Goal: Task Accomplishment & Management: Use online tool/utility

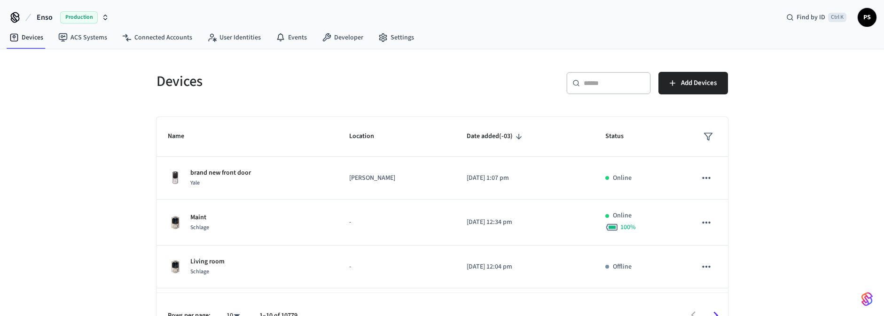
click at [588, 85] on div "​ ​" at bounding box center [608, 83] width 85 height 23
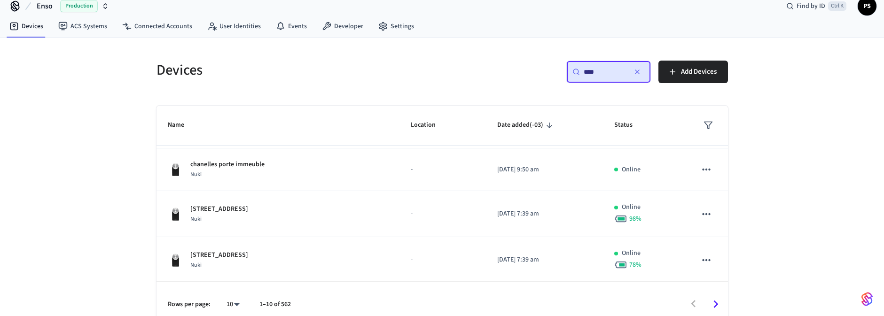
scroll to position [22, 0]
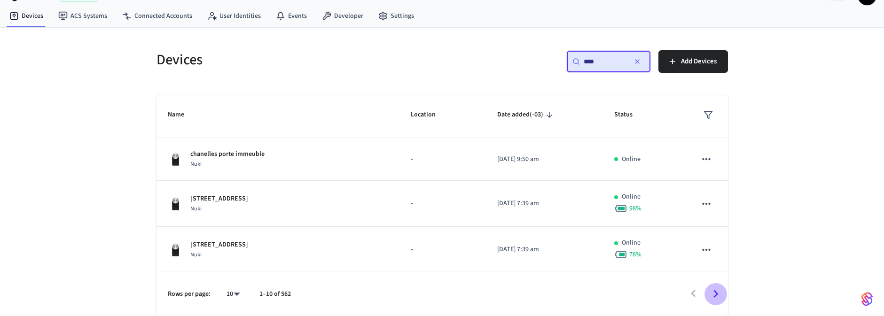
click at [713, 294] on icon "Go to next page" at bounding box center [715, 294] width 15 height 15
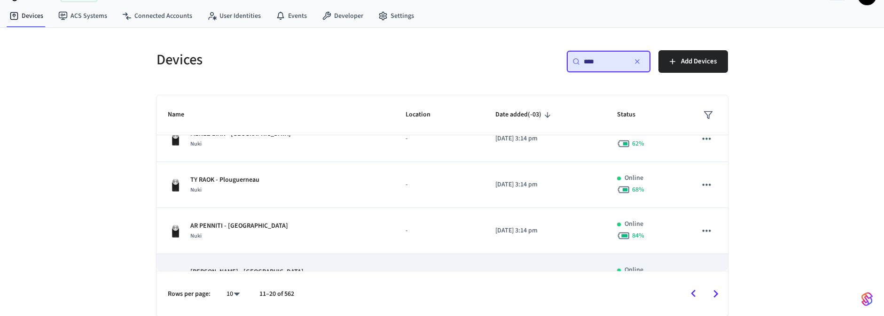
scroll to position [323, 0]
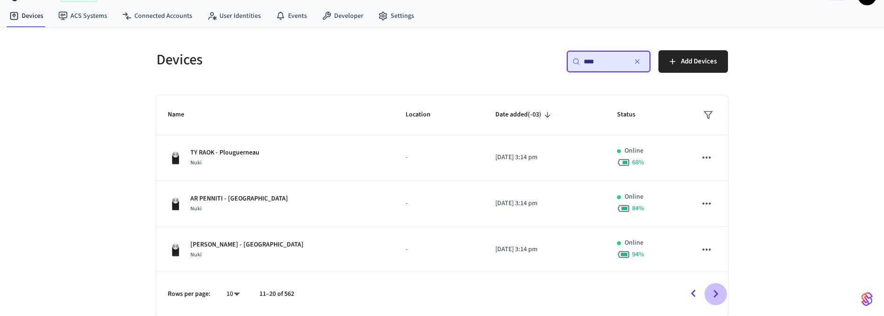
click at [716, 297] on icon "Go to next page" at bounding box center [715, 294] width 15 height 15
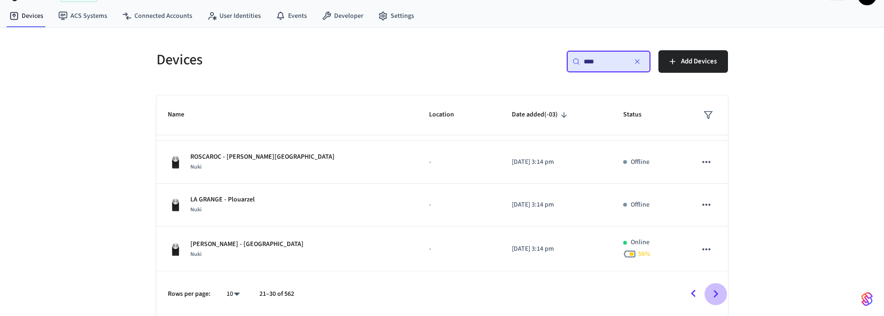
click at [716, 296] on icon "Go to next page" at bounding box center [715, 294] width 15 height 15
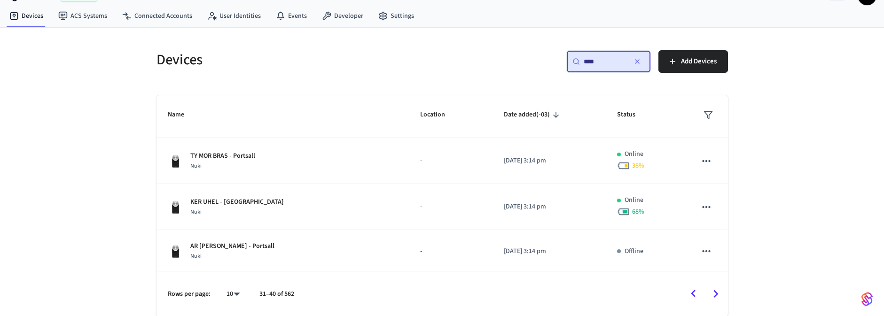
click at [602, 62] on input "****" at bounding box center [604, 61] width 42 height 9
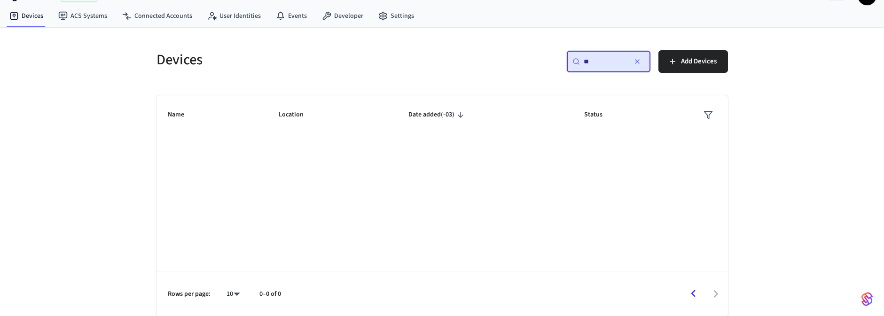
type input "*"
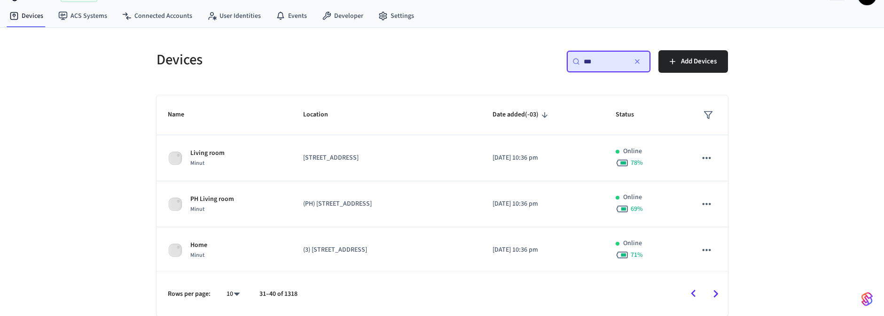
type input "****"
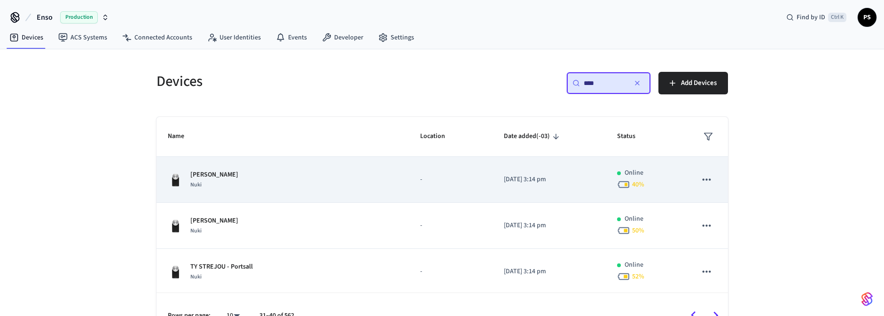
click at [296, 167] on td "TY KOREJOU - Plouguerneau Nuki" at bounding box center [282, 180] width 253 height 46
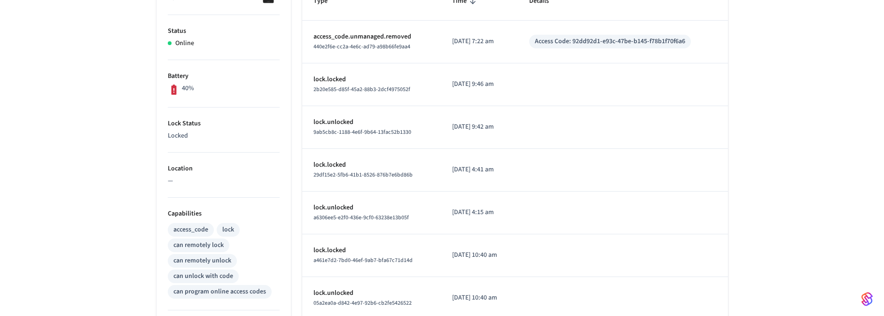
scroll to position [226, 0]
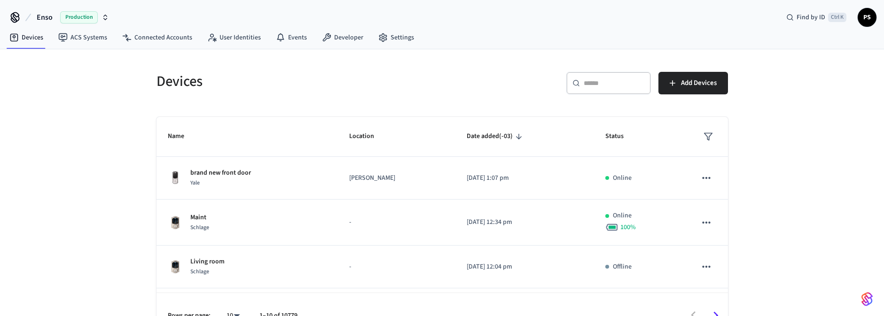
click at [608, 82] on input "text" at bounding box center [613, 82] width 61 height 9
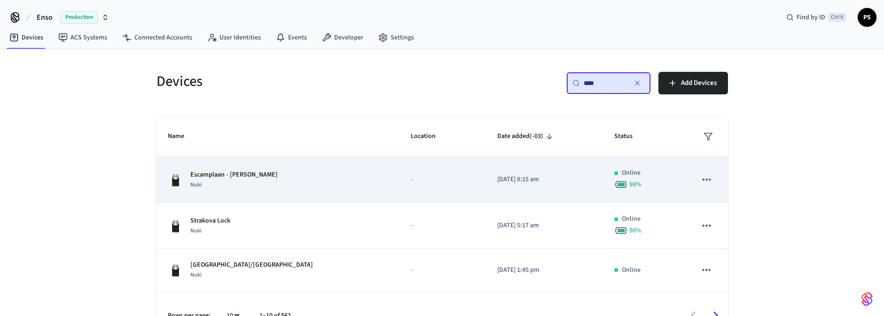
type input "****"
click at [260, 180] on div "Nuki" at bounding box center [233, 185] width 87 height 10
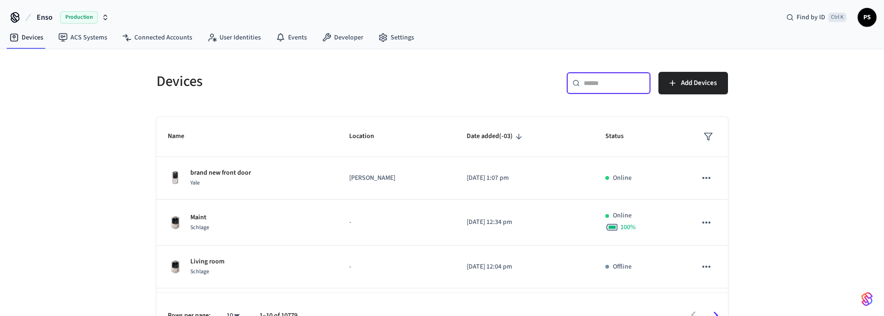
click at [614, 78] on input "text" at bounding box center [613, 82] width 61 height 9
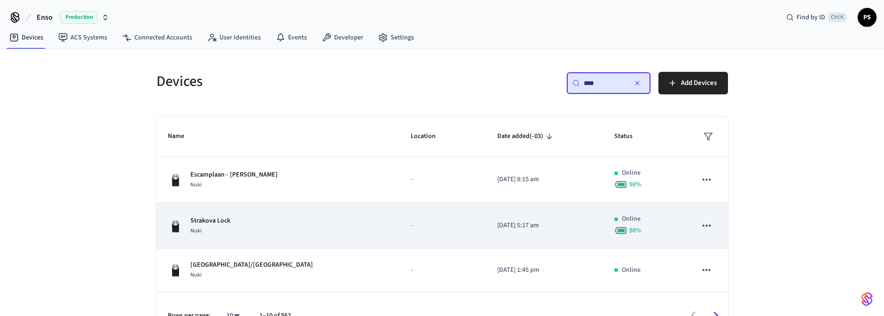
type input "****"
click at [285, 224] on div "Strakova Lock Nuki" at bounding box center [278, 226] width 220 height 20
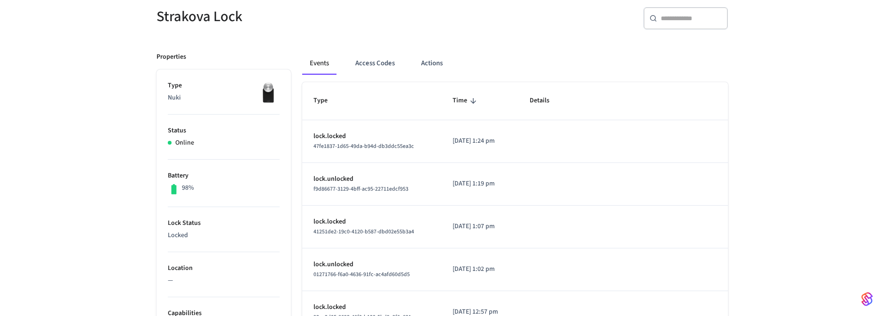
scroll to position [56, 0]
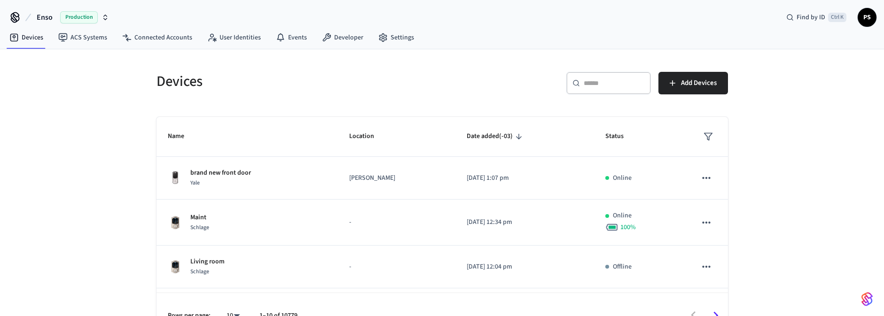
click at [601, 78] on input "text" at bounding box center [613, 82] width 61 height 9
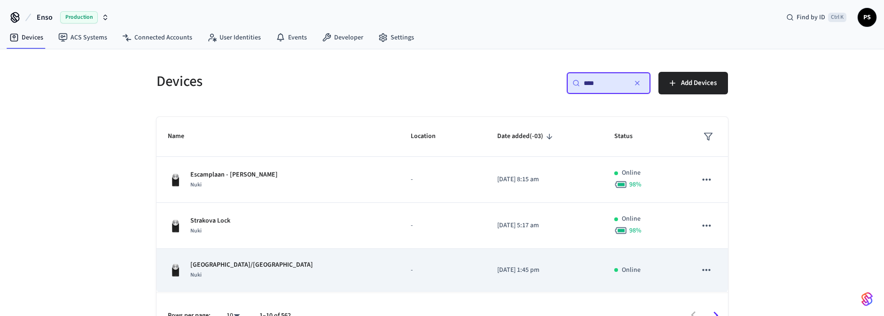
type input "****"
click at [270, 264] on div "7410 Gate/Puerta Calle Nuki" at bounding box center [278, 270] width 220 height 20
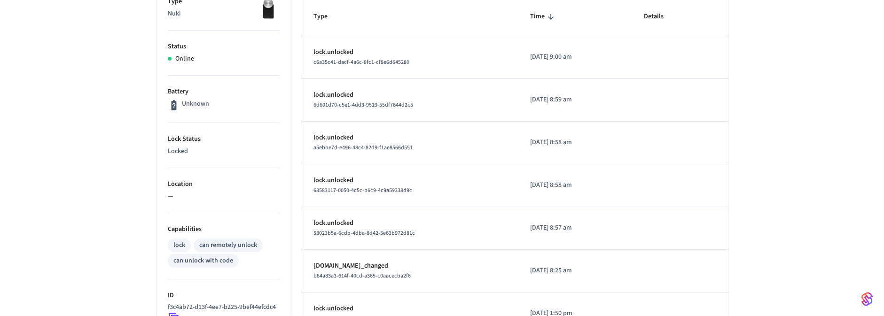
scroll to position [226, 0]
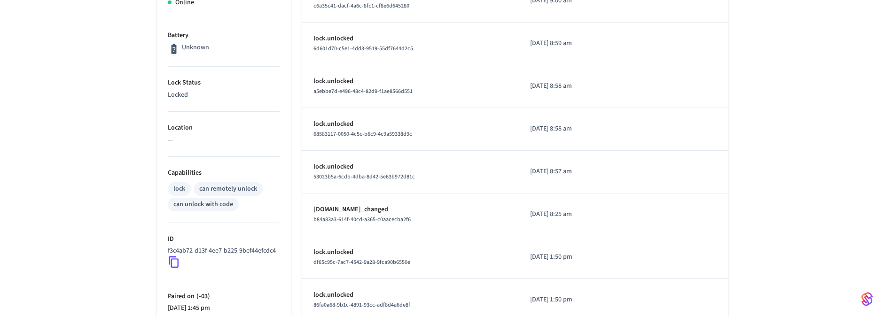
click at [174, 268] on icon at bounding box center [174, 262] width 10 height 11
click at [173, 268] on icon at bounding box center [174, 262] width 12 height 12
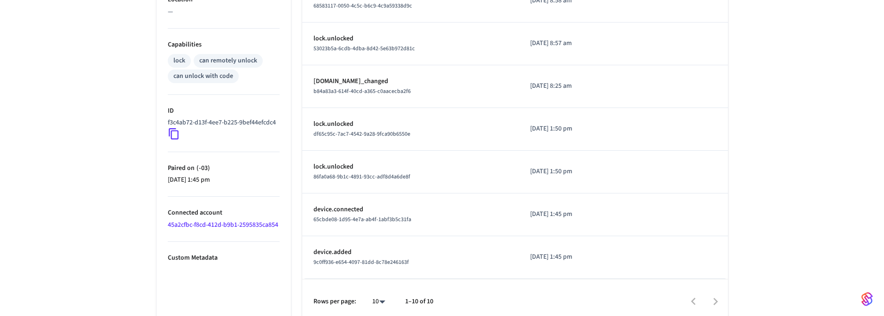
scroll to position [360, 0]
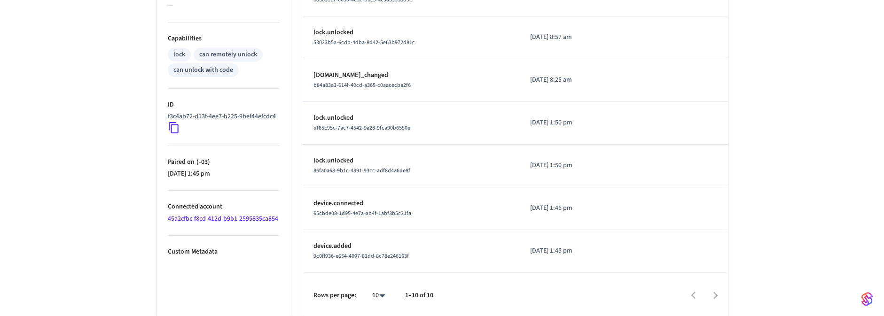
click at [171, 134] on icon at bounding box center [174, 128] width 12 height 12
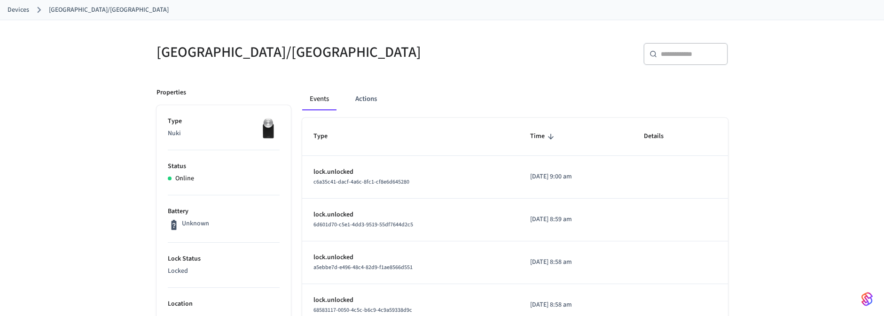
scroll to position [0, 0]
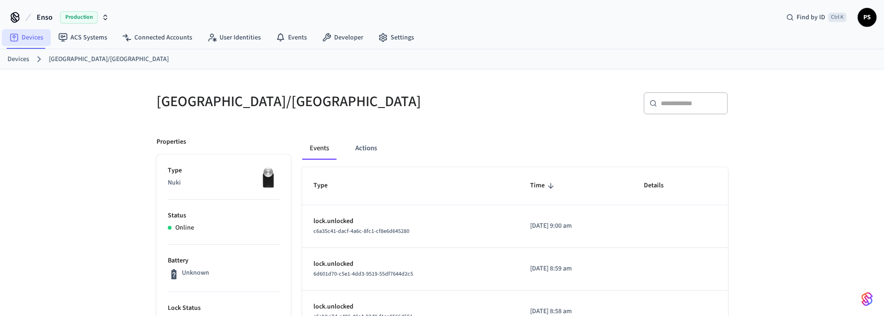
click at [24, 42] on link "Devices" at bounding box center [26, 37] width 49 height 17
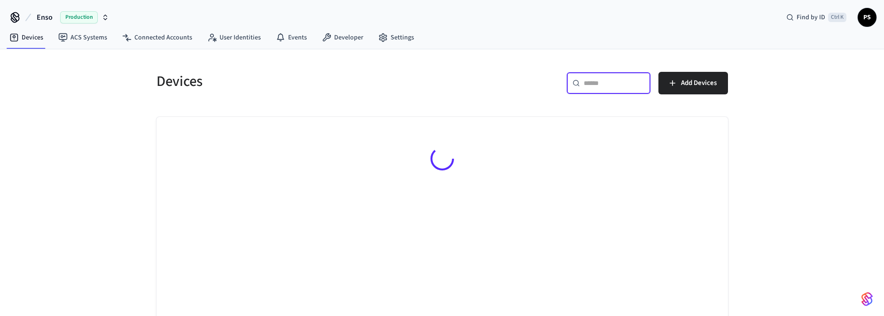
click at [600, 85] on input "text" at bounding box center [613, 82] width 61 height 9
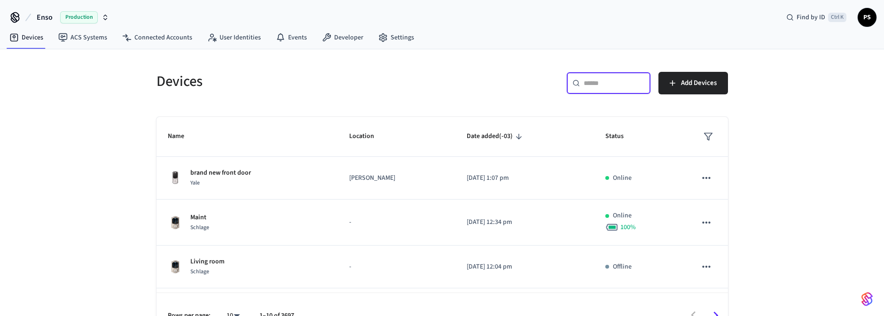
paste input "**********"
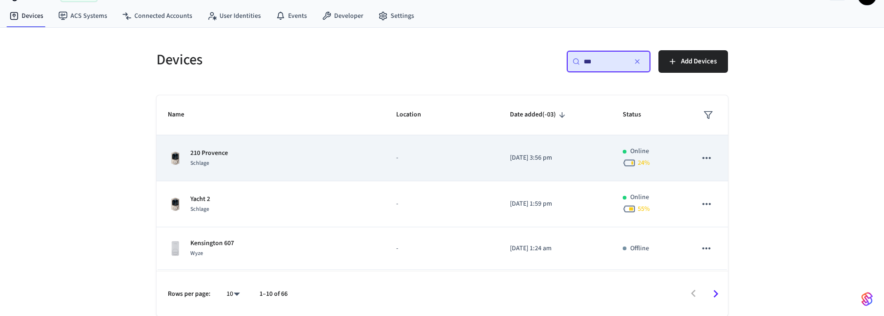
type input "***"
click at [280, 145] on td "210 Provence Schlage" at bounding box center [270, 158] width 228 height 46
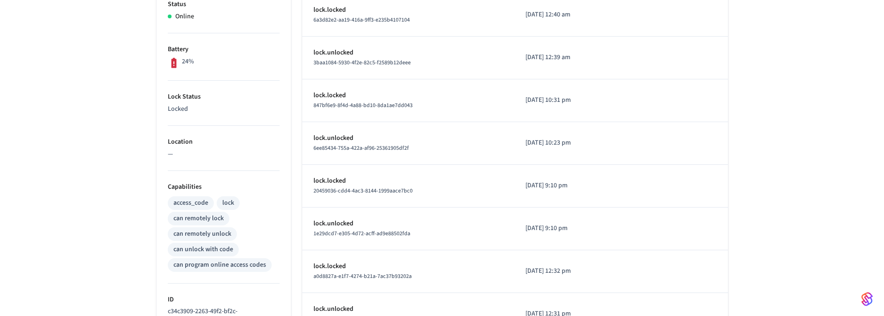
scroll to position [282, 0]
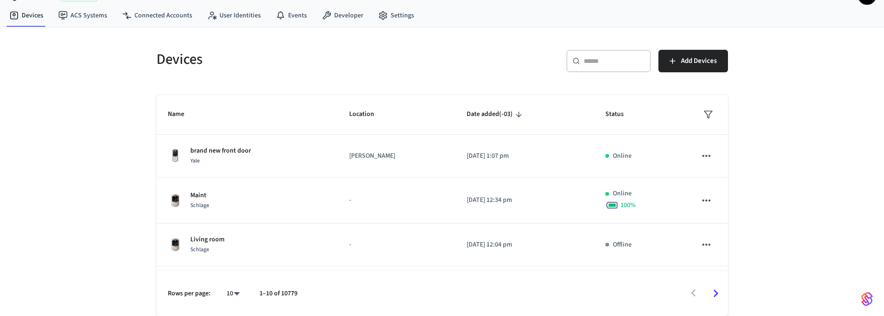
scroll to position [22, 0]
click at [599, 62] on input "text" at bounding box center [613, 61] width 61 height 9
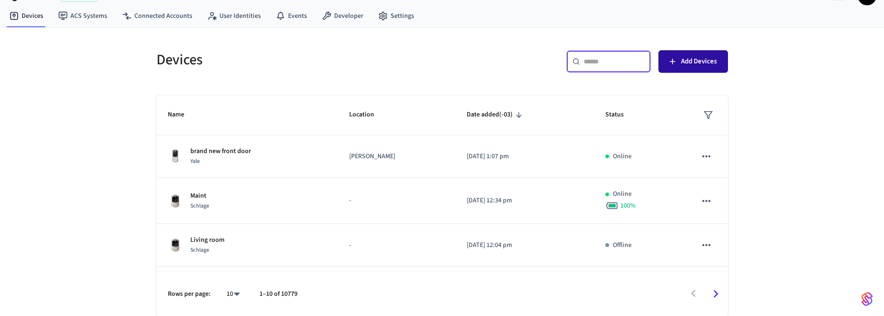
paste input "******"
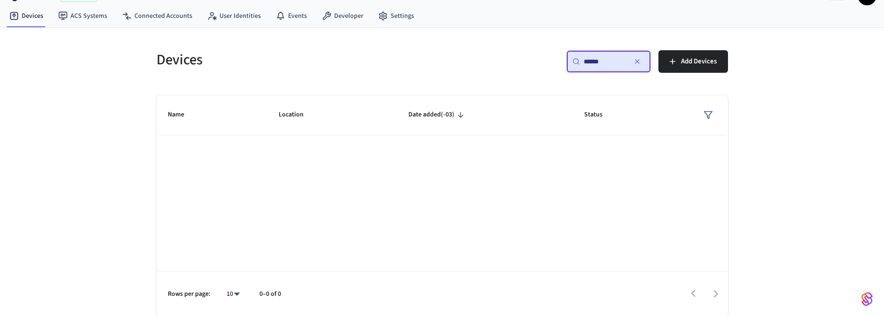
type input "******"
click at [754, 83] on div "Devices ​ ****** ​ Add Devices Name Location Date added (-03) Status Rows per p…" at bounding box center [442, 172] width 884 height 289
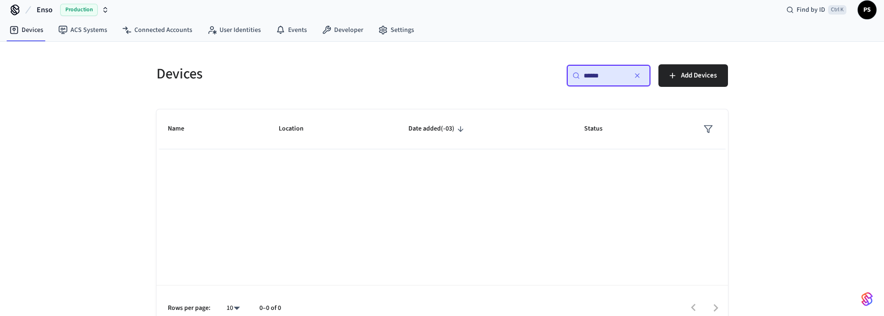
scroll to position [0, 0]
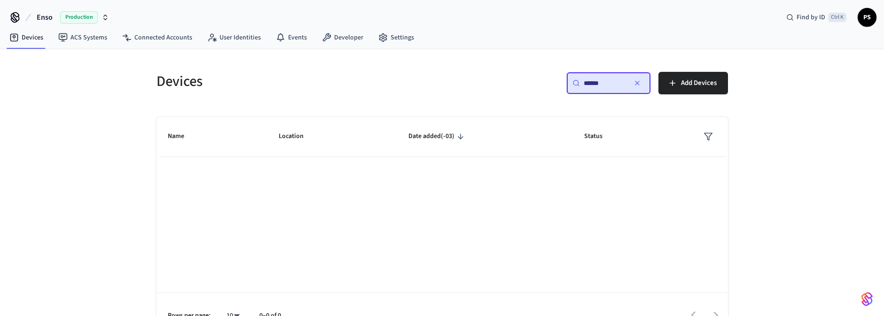
click at [62, 17] on span "Production" at bounding box center [79, 17] width 38 height 12
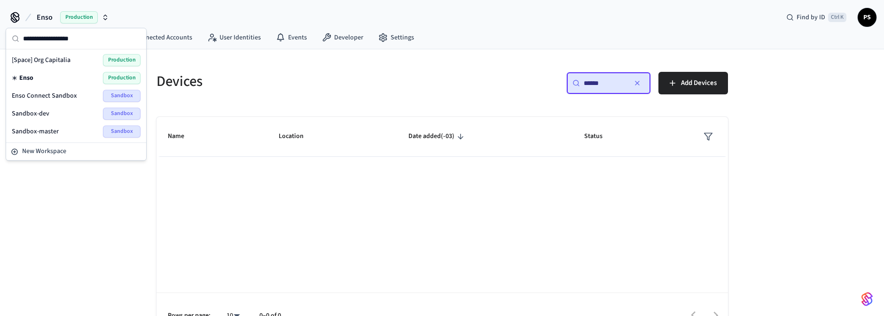
click at [55, 210] on div "Devices ​ ****** ​ Add Devices Name Location Date added (-03) Status Rows per p…" at bounding box center [442, 193] width 884 height 289
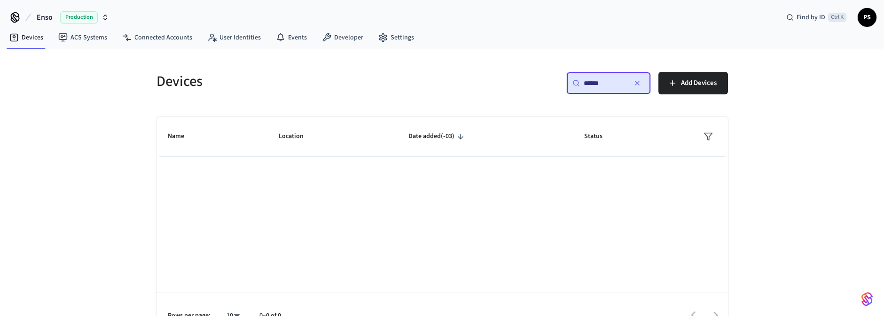
click at [86, 18] on span "Production" at bounding box center [79, 17] width 38 height 12
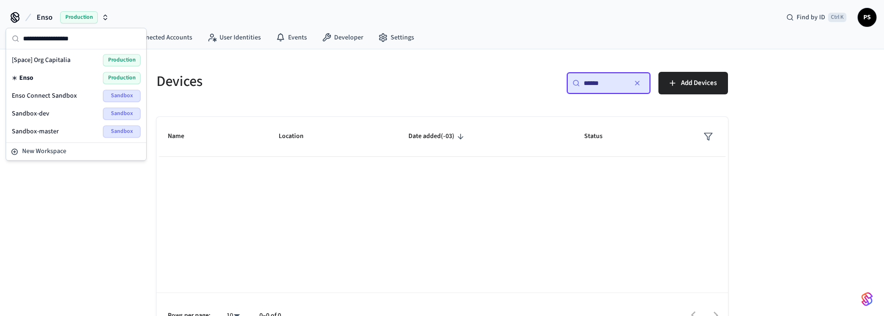
click at [59, 132] on div "Sandbox-master Sandbox" at bounding box center [76, 131] width 129 height 12
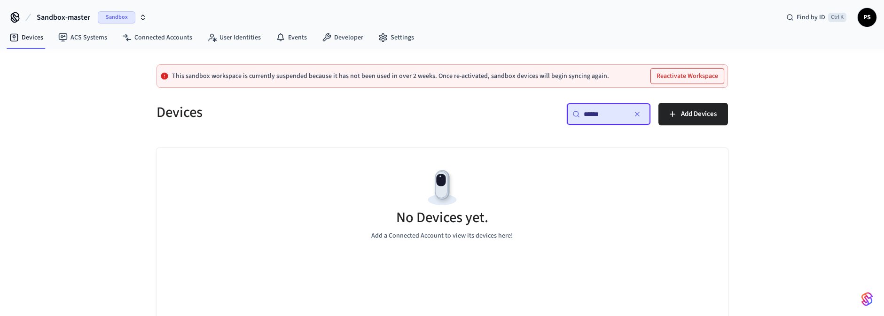
click at [104, 19] on span "Sandbox" at bounding box center [117, 17] width 38 height 12
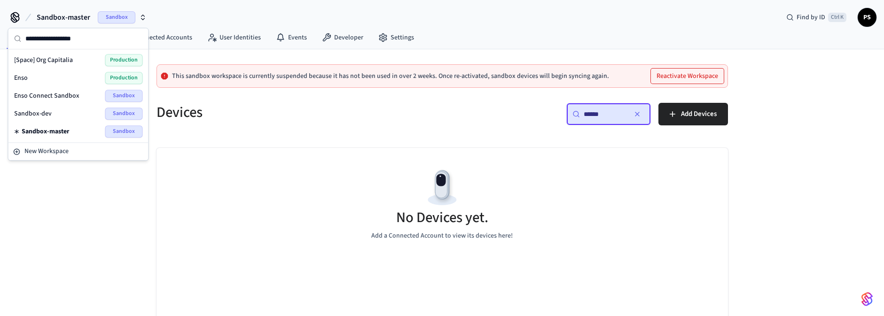
click at [55, 95] on span "Enso Connect Sandbox" at bounding box center [46, 95] width 65 height 9
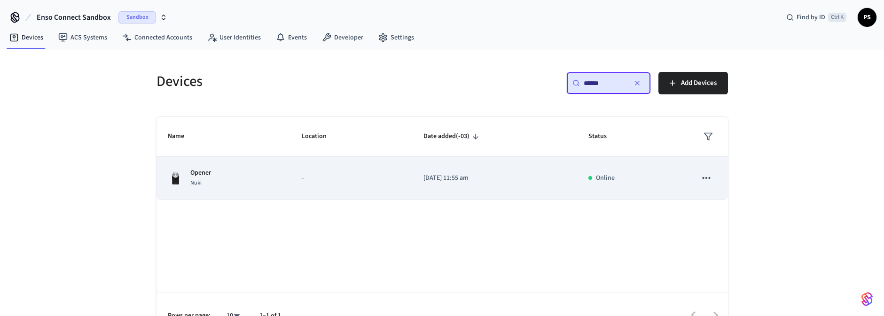
click at [357, 181] on p "-" at bounding box center [351, 178] width 99 height 10
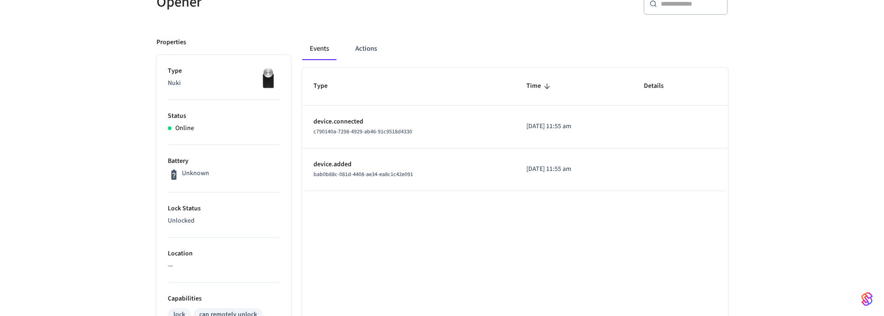
scroll to position [56, 0]
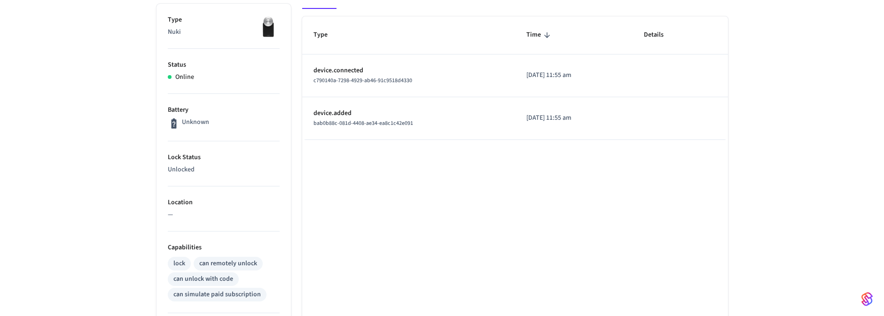
scroll to position [0, 0]
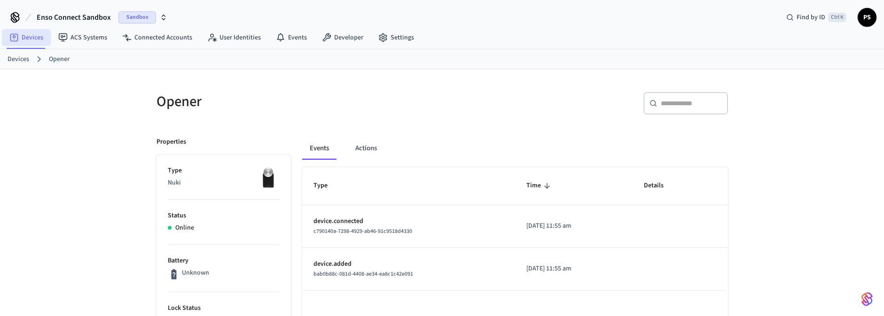
click at [31, 35] on link "Devices" at bounding box center [26, 37] width 49 height 17
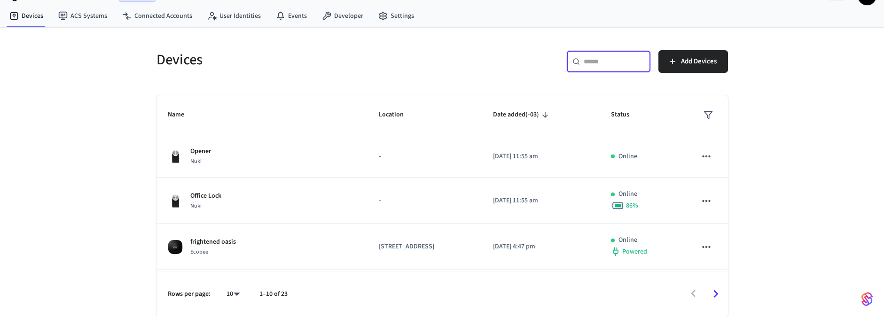
click at [613, 62] on input "text" at bounding box center [613, 61] width 61 height 9
paste input "******"
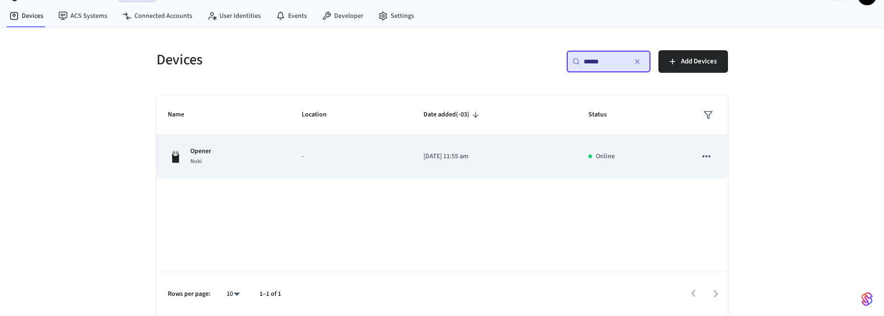
type input "******"
click at [290, 163] on td "-" at bounding box center [351, 156] width 122 height 43
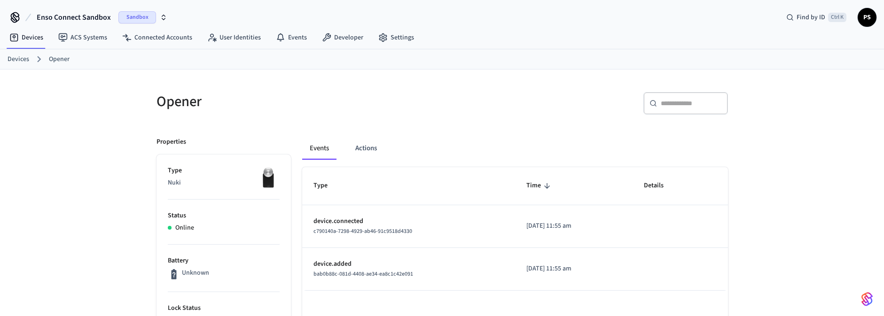
click at [164, 34] on link "Connected Accounts" at bounding box center [157, 37] width 85 height 17
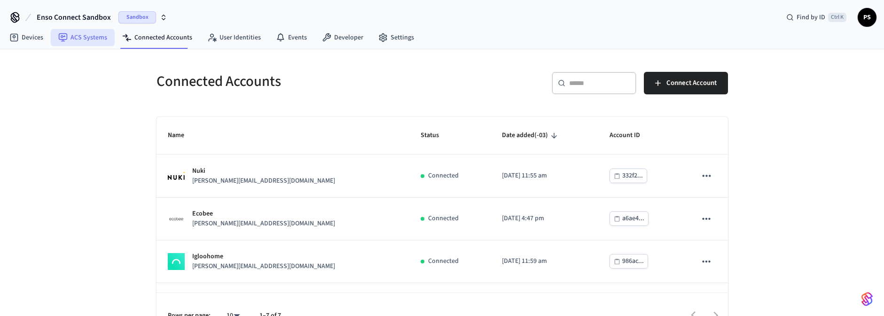
click at [91, 41] on link "ACS Systems" at bounding box center [83, 37] width 64 height 17
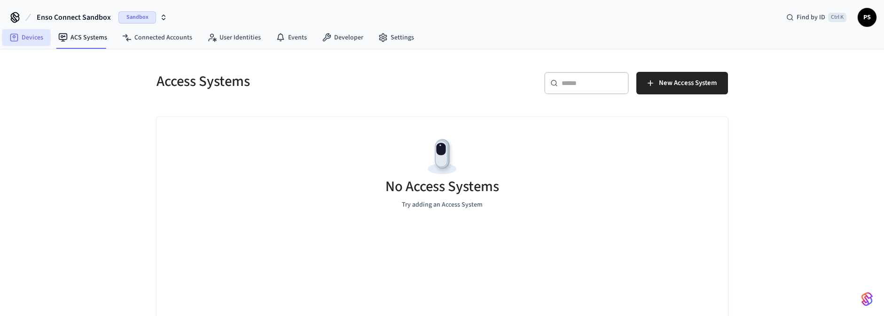
click at [36, 40] on link "Devices" at bounding box center [26, 37] width 49 height 17
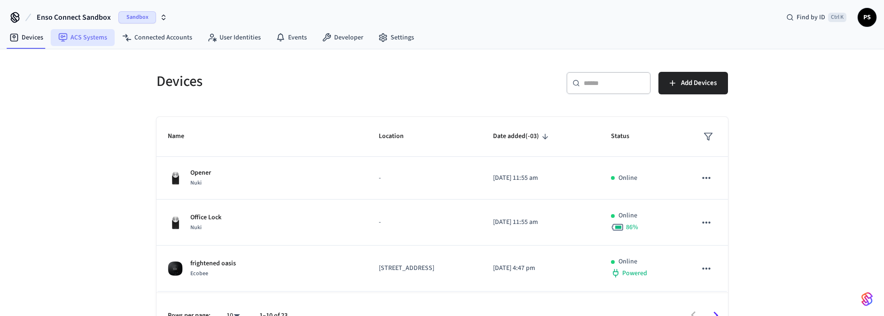
click at [76, 39] on link "ACS Systems" at bounding box center [83, 37] width 64 height 17
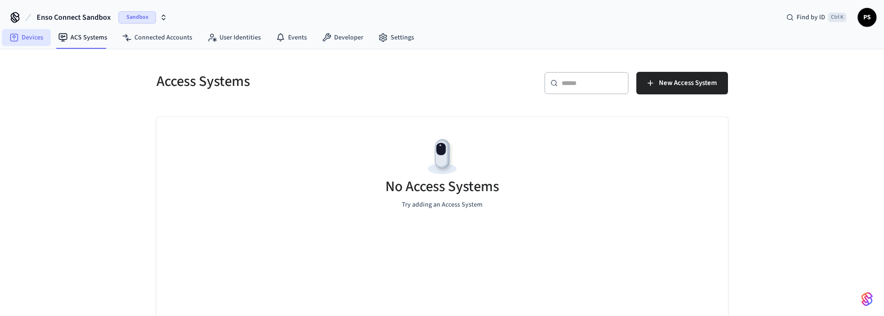
click at [37, 39] on link "Devices" at bounding box center [26, 37] width 49 height 17
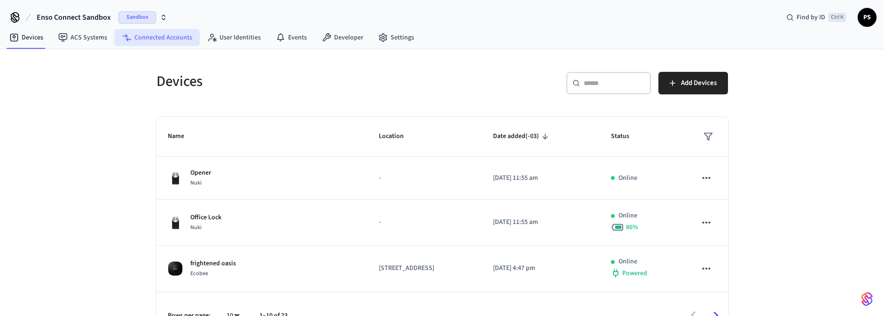
click at [148, 40] on link "Connected Accounts" at bounding box center [157, 37] width 85 height 17
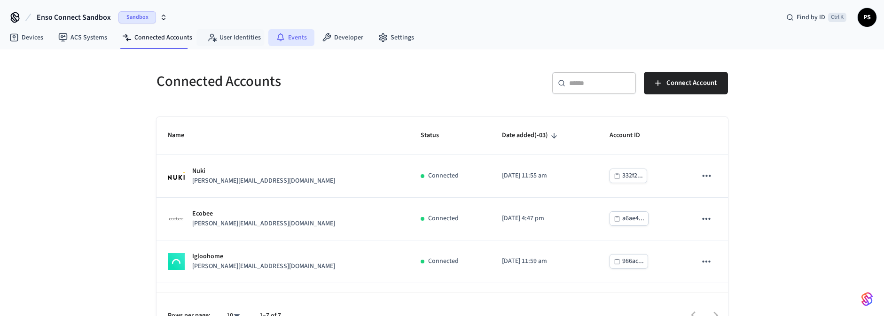
click at [271, 35] on link "Events" at bounding box center [291, 37] width 46 height 17
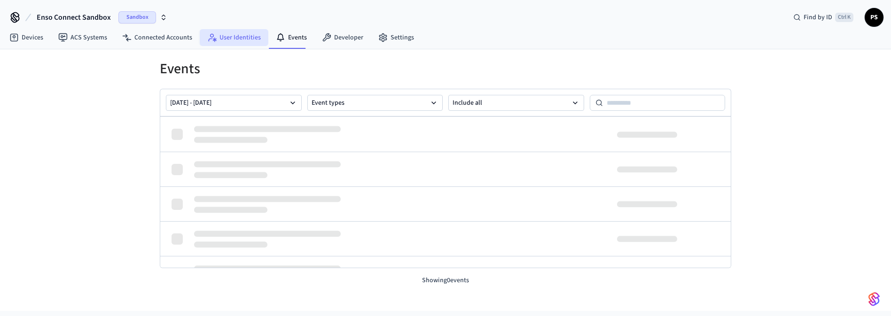
click at [237, 38] on link "User Identities" at bounding box center [234, 37] width 69 height 17
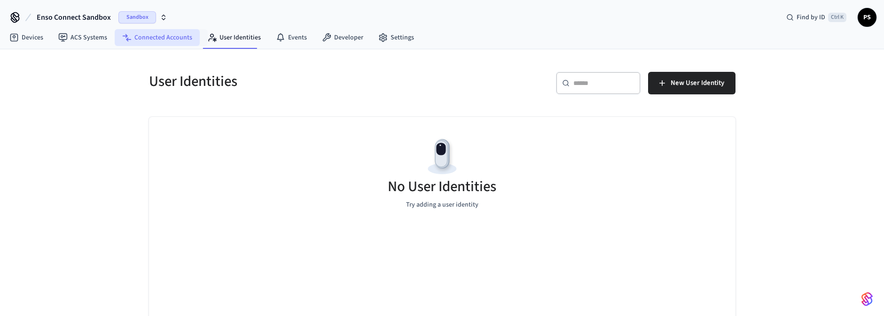
click at [149, 42] on link "Connected Accounts" at bounding box center [157, 37] width 85 height 17
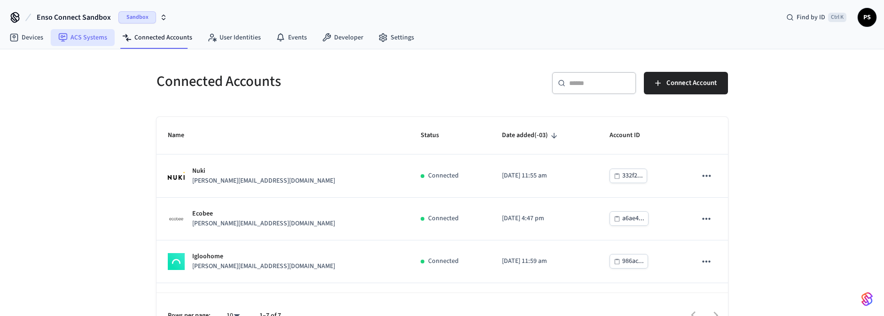
click at [72, 40] on link "ACS Systems" at bounding box center [83, 37] width 64 height 17
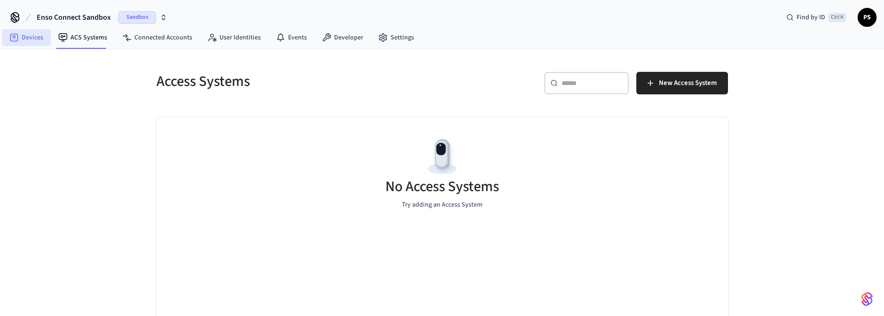
click at [30, 39] on link "Devices" at bounding box center [26, 37] width 49 height 17
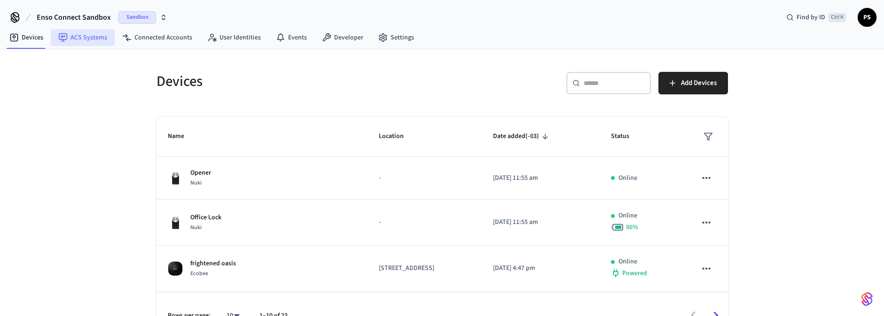
click at [73, 37] on link "ACS Systems" at bounding box center [83, 37] width 64 height 17
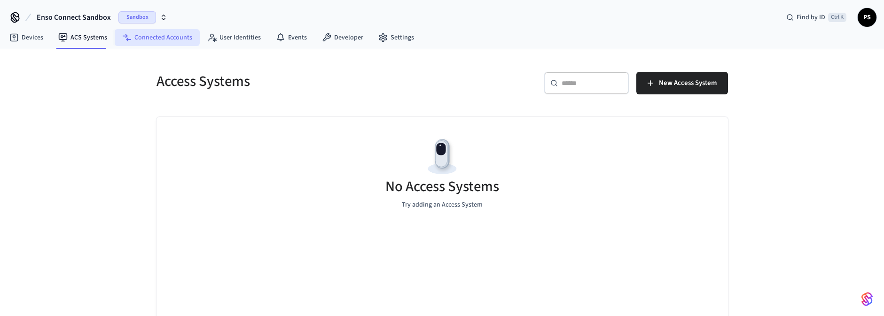
click at [168, 36] on link "Connected Accounts" at bounding box center [157, 37] width 85 height 17
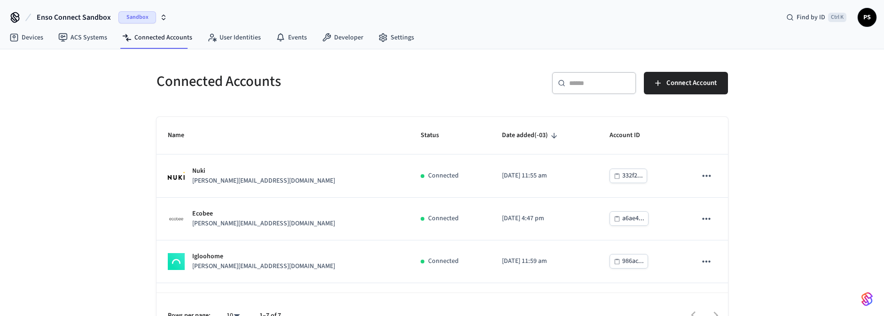
click at [132, 17] on span "Sandbox" at bounding box center [137, 17] width 38 height 12
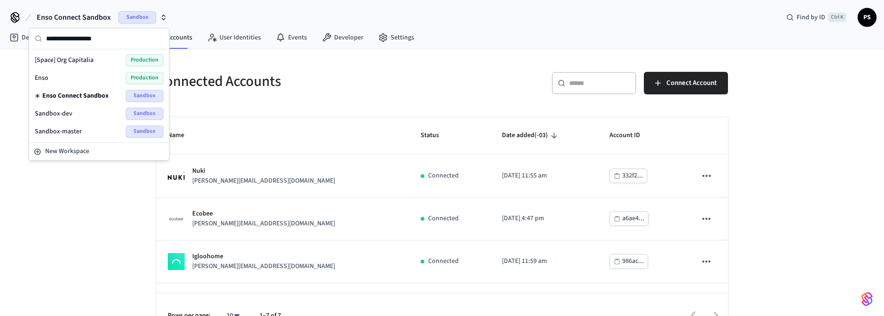
click at [62, 225] on div "Connected Accounts ​ ​ Connect Account Name Status Date added (-03) Account ID …" at bounding box center [442, 193] width 884 height 289
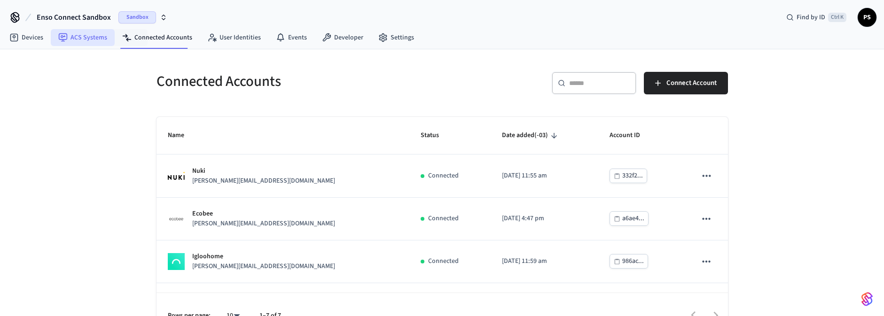
click at [87, 35] on link "ACS Systems" at bounding box center [83, 37] width 64 height 17
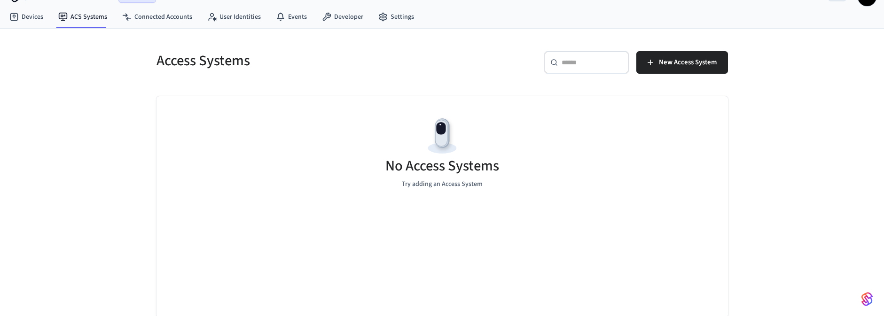
scroll to position [22, 0]
click at [765, 82] on div "Access Systems ​ ​ New Access System No Access Systems Try adding an Access Sys…" at bounding box center [442, 172] width 884 height 289
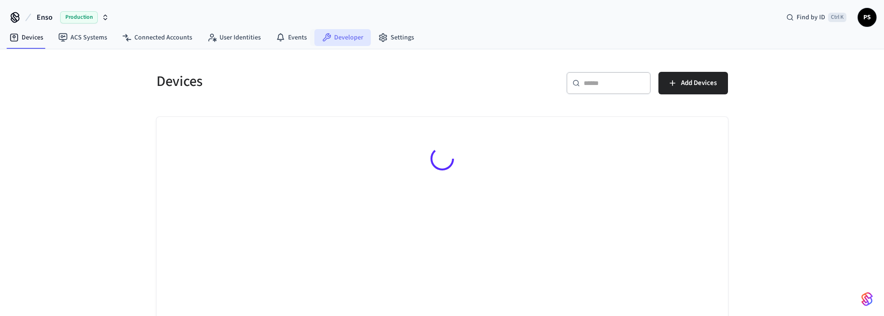
click at [330, 34] on link "Developer" at bounding box center [342, 37] width 56 height 17
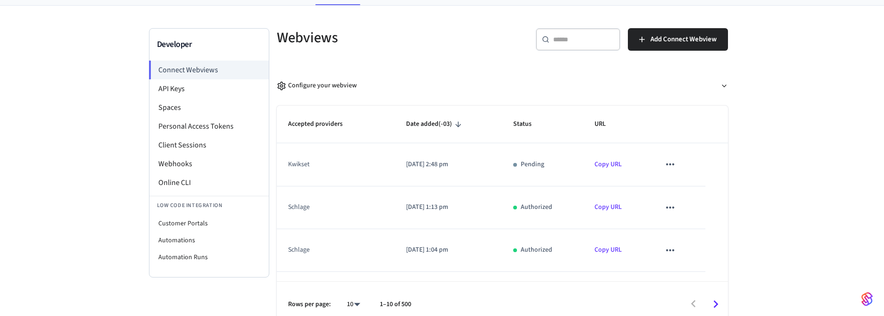
scroll to position [54, 0]
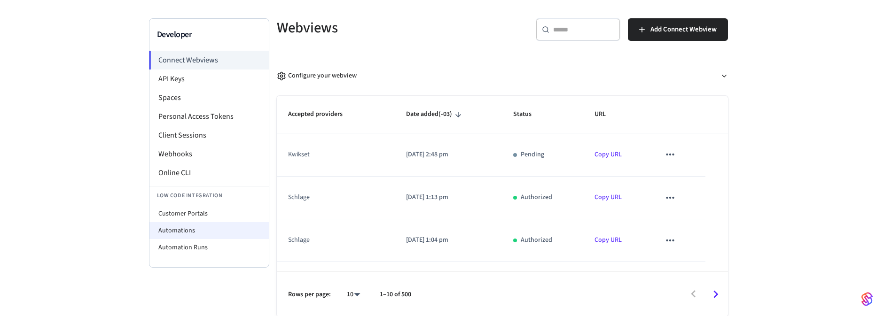
click at [188, 230] on li "Automations" at bounding box center [208, 230] width 119 height 17
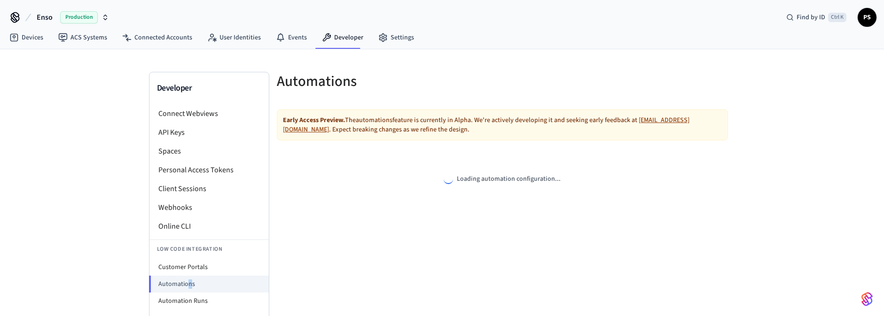
select select "**********"
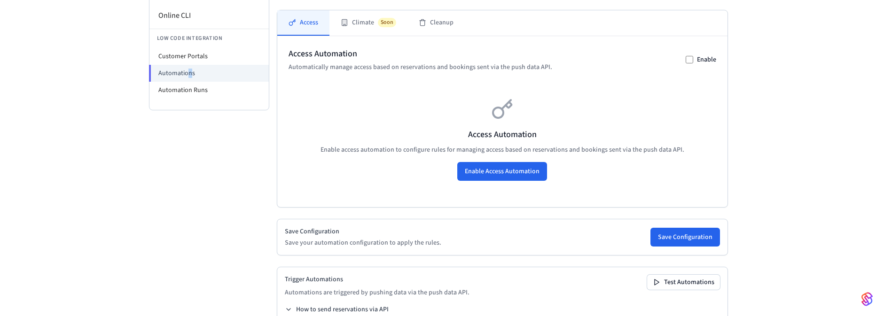
scroll to position [194, 0]
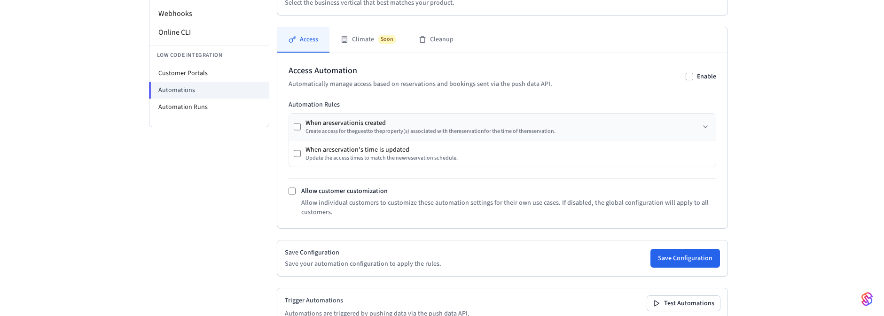
click at [393, 131] on div "Create access for the guest to the property (s) associated with the reservation…" at bounding box center [430, 132] width 250 height 8
click at [693, 264] on button "Save Configuration" at bounding box center [685, 258] width 70 height 19
click at [693, 264] on div "Save Configuration Save your automation configuration to apply the rules. Savin…" at bounding box center [502, 258] width 435 height 21
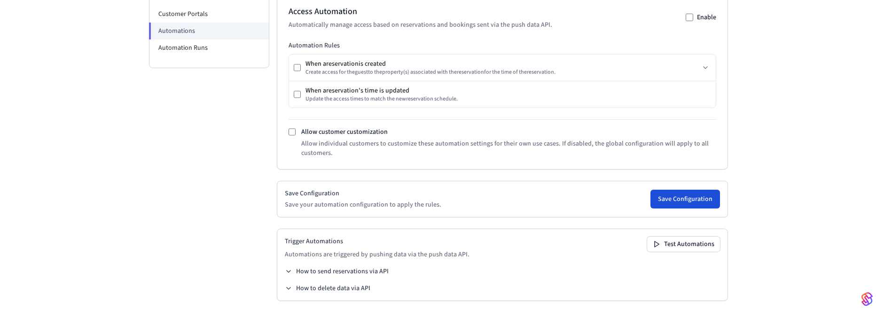
scroll to position [197, 0]
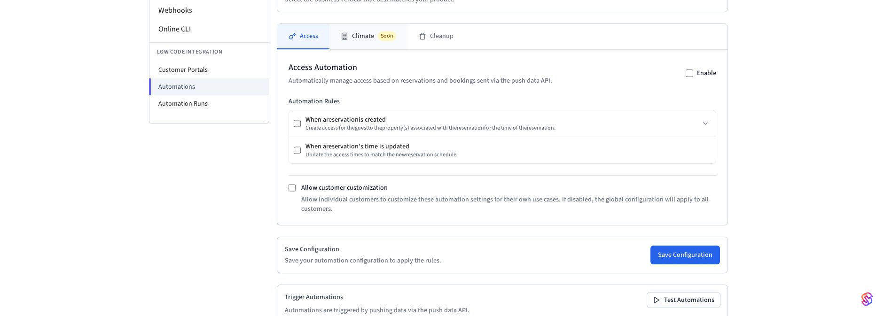
click at [371, 46] on button "Climate Soon" at bounding box center [368, 36] width 78 height 25
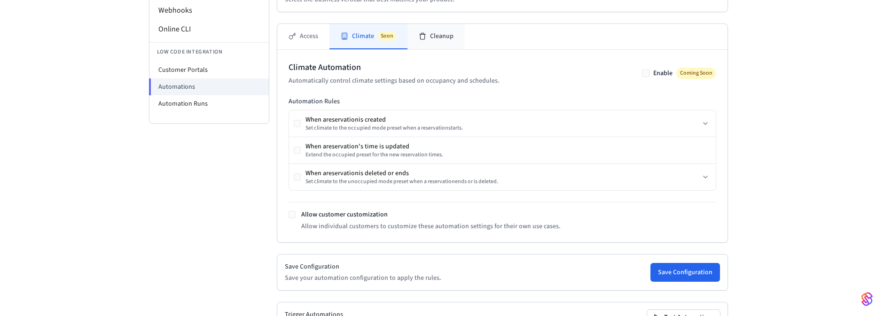
click at [429, 36] on button "Cleanup" at bounding box center [435, 36] width 57 height 25
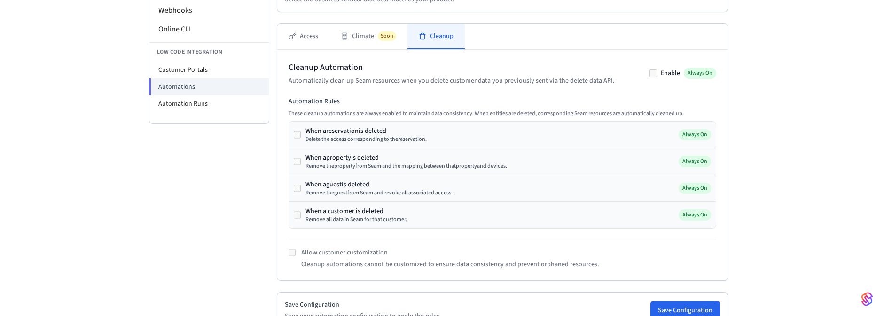
drag, startPoint x: 306, startPoint y: 44, endPoint x: 294, endPoint y: 55, distance: 16.6
click at [294, 54] on div "Access Climate Soon Cleanup Cleanup Automation Automatically clean up Seam reso…" at bounding box center [502, 151] width 451 height 257
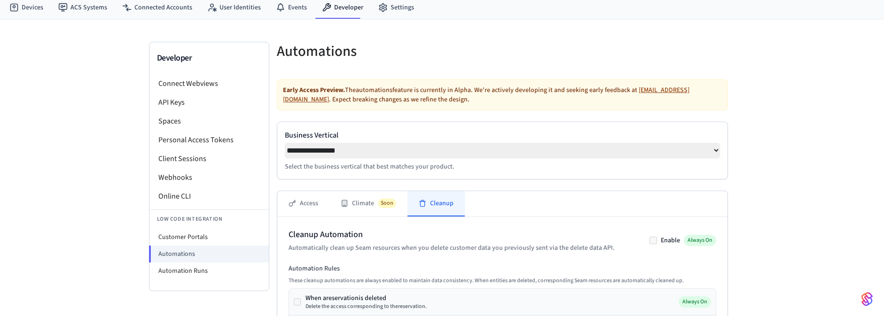
scroll to position [28, 0]
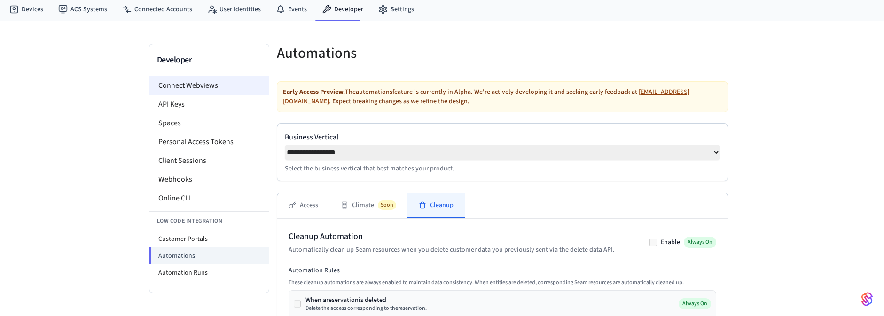
click at [188, 93] on li "Connect Webviews" at bounding box center [208, 85] width 119 height 19
click at [193, 98] on li "API Keys" at bounding box center [208, 104] width 119 height 19
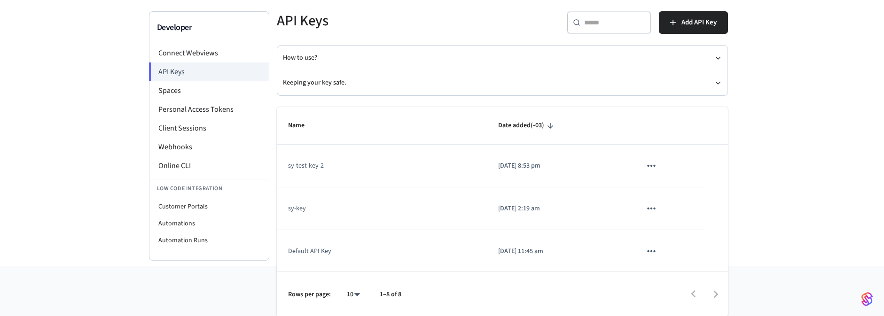
scroll to position [61, 0]
click at [715, 289] on div at bounding box center [569, 294] width 316 height 22
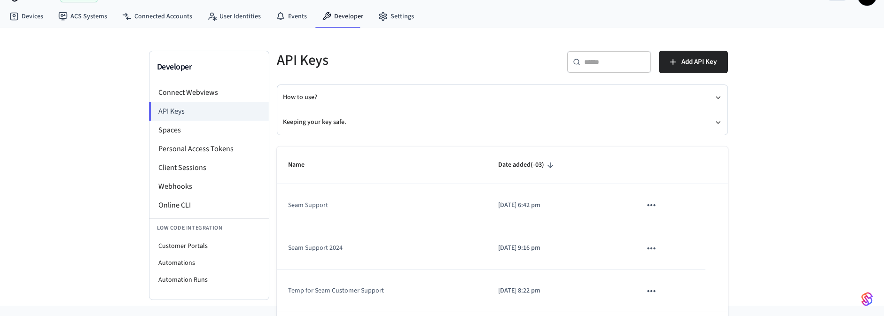
scroll to position [0, 0]
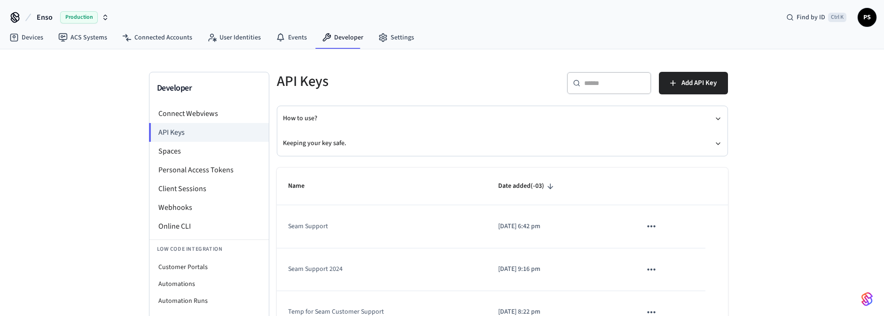
click at [546, 185] on icon "sticky table" at bounding box center [550, 186] width 8 height 8
click at [547, 185] on icon "sticky table" at bounding box center [550, 187] width 6 height 6
click at [87, 17] on span "Production" at bounding box center [79, 17] width 38 height 12
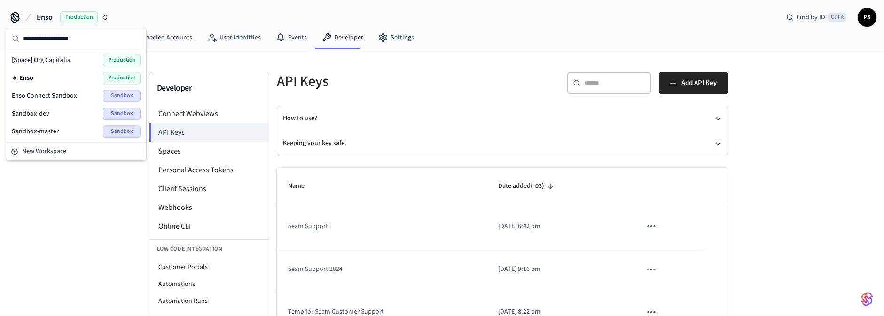
click at [70, 97] on span "Enso Connect Sandbox" at bounding box center [44, 95] width 65 height 9
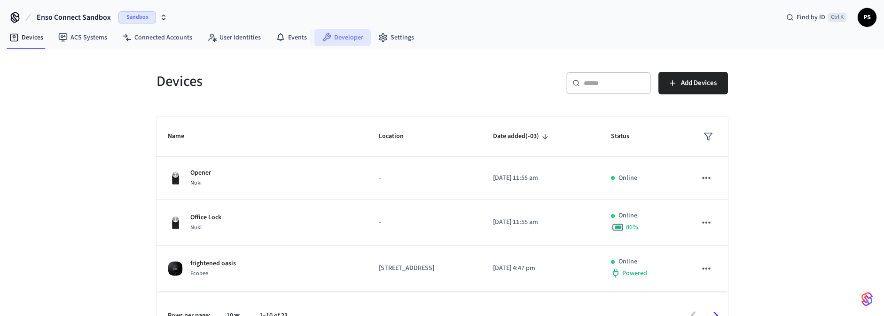
click at [335, 35] on link "Developer" at bounding box center [342, 37] width 56 height 17
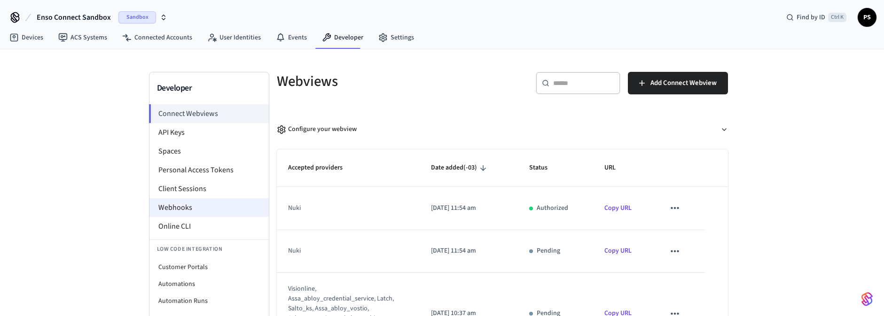
scroll to position [54, 0]
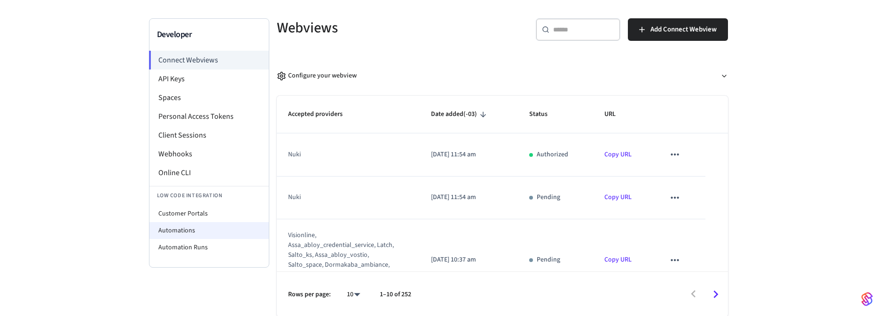
click at [187, 229] on li "Automations" at bounding box center [208, 230] width 119 height 17
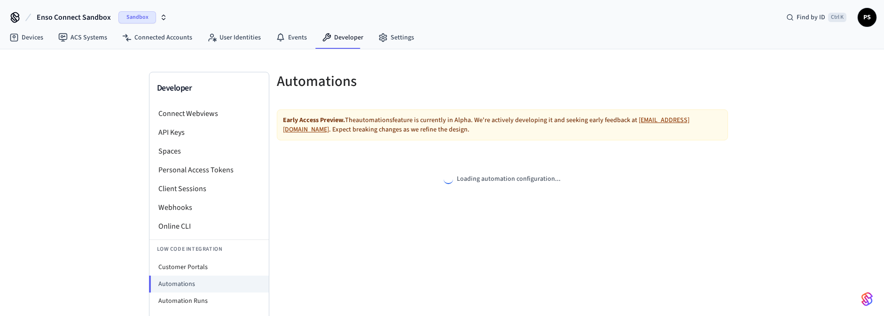
select select "**********"
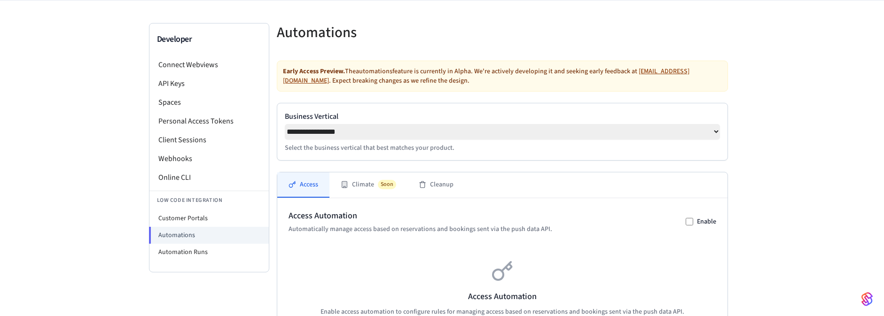
scroll to position [113, 0]
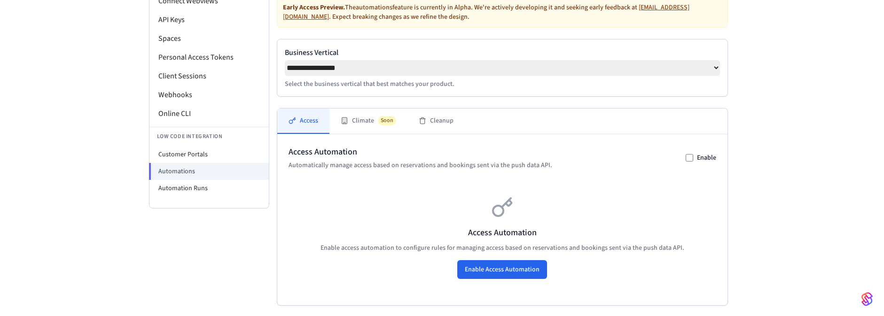
click at [684, 157] on div "Access Automation Automatically manage access based on reservations and booking…" at bounding box center [502, 158] width 428 height 24
click at [689, 155] on div "Enable" at bounding box center [700, 157] width 31 height 9
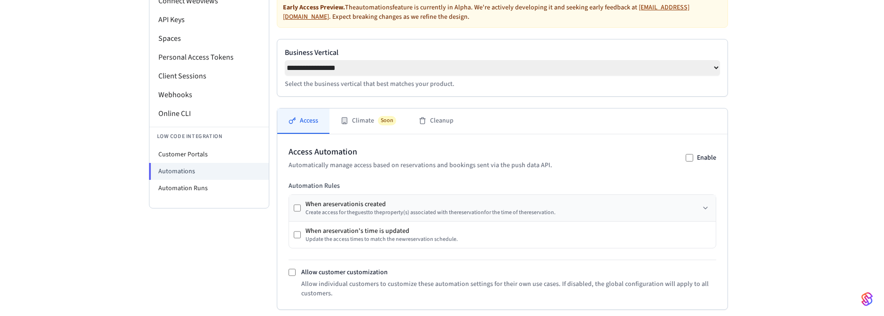
scroll to position [226, 0]
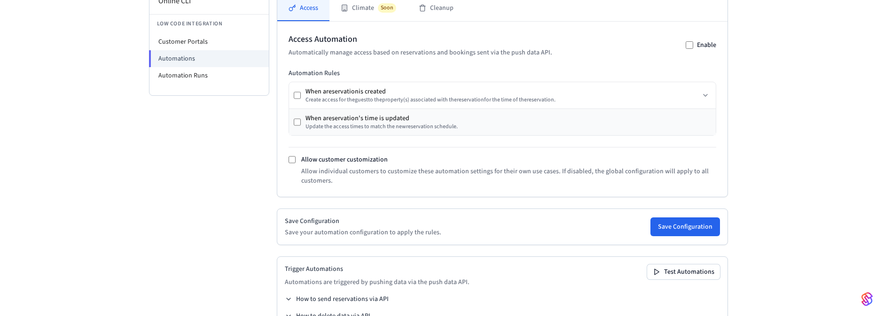
drag, startPoint x: 292, startPoint y: 96, endPoint x: 296, endPoint y: 115, distance: 19.3
click at [292, 99] on div "When a reservation is created Create access for the guest to the property (s) a…" at bounding box center [502, 95] width 427 height 26
click at [696, 226] on button "Save Configuration" at bounding box center [685, 227] width 70 height 19
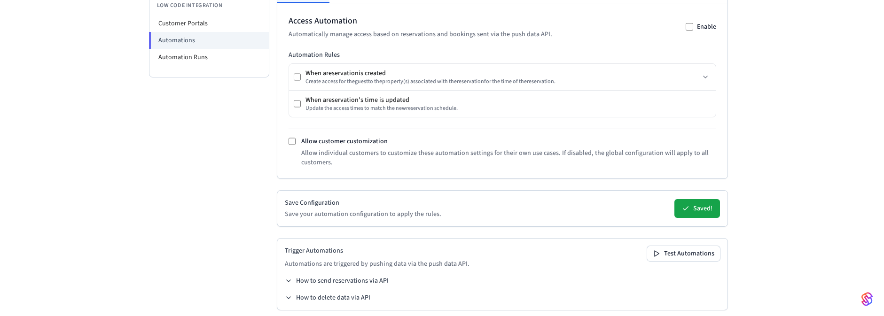
scroll to position [254, 0]
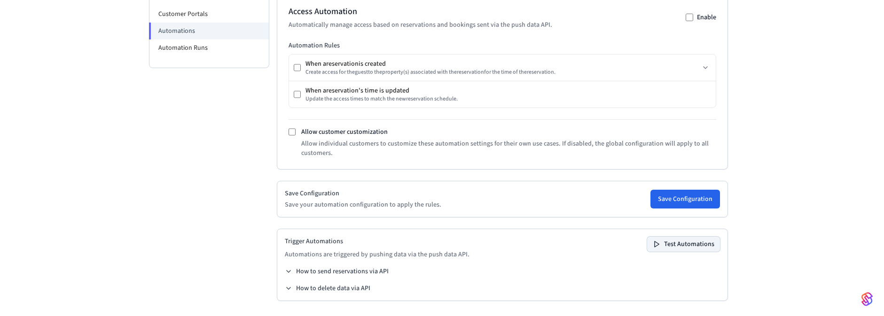
click at [692, 252] on button "Test Automations" at bounding box center [683, 244] width 73 height 15
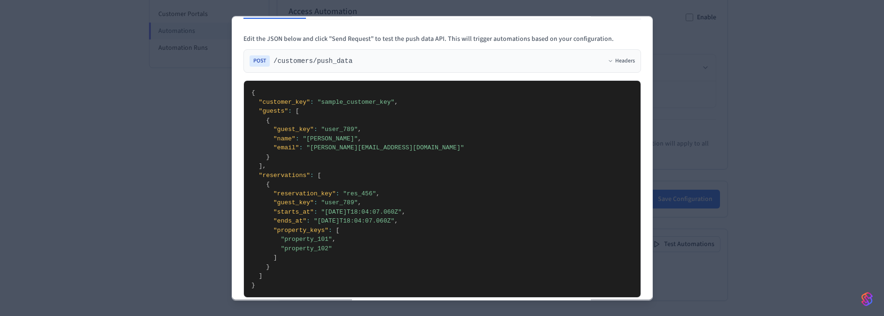
scroll to position [29, 0]
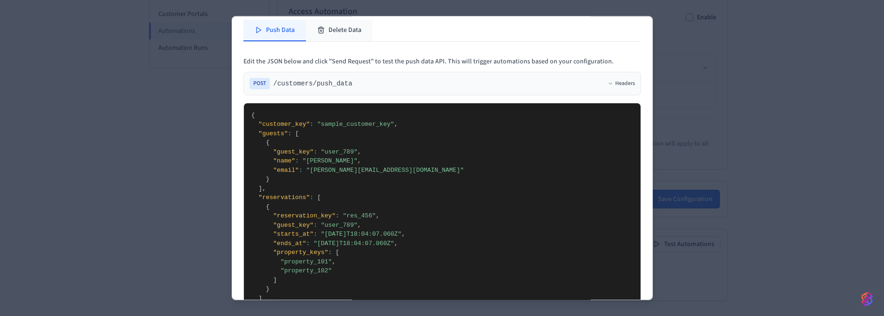
click at [329, 31] on button "Delete Data" at bounding box center [339, 31] width 67 height 22
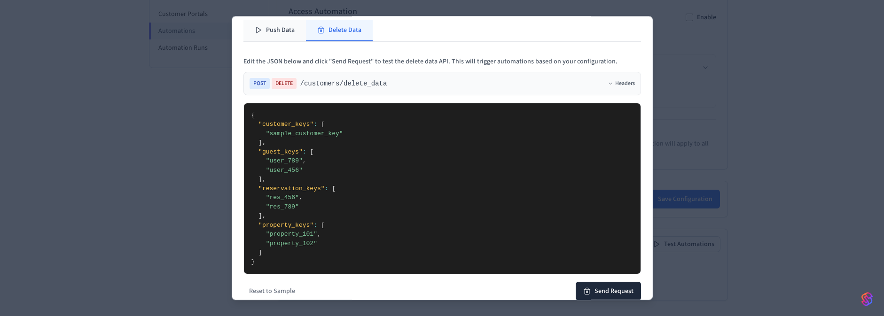
click at [259, 36] on button "Push Data" at bounding box center [274, 31] width 62 height 22
type textarea "**********"
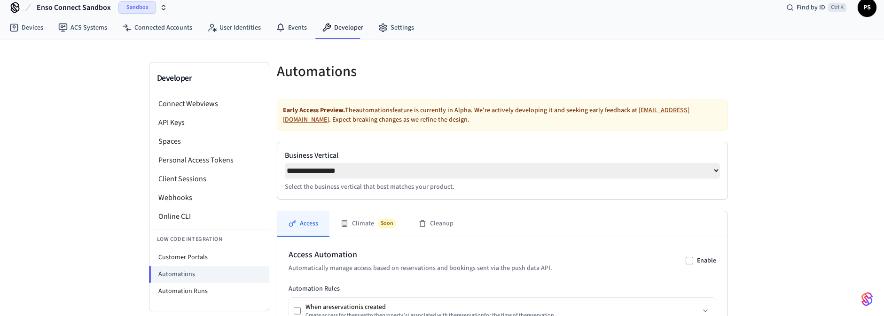
scroll to position [0, 0]
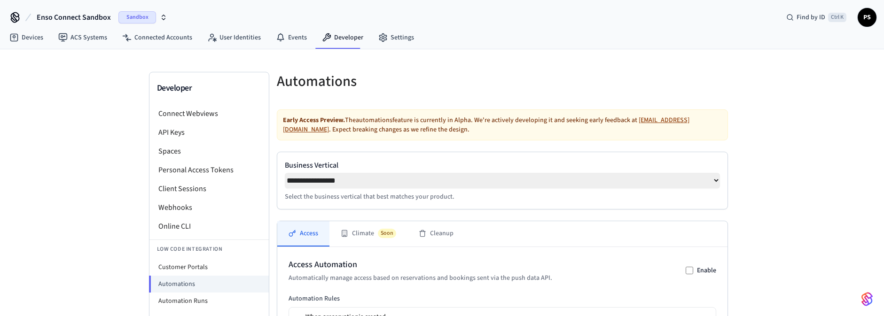
drag, startPoint x: 351, startPoint y: 182, endPoint x: 759, endPoint y: 162, distance: 408.3
click at [759, 162] on div "**********" at bounding box center [442, 309] width 884 height 520
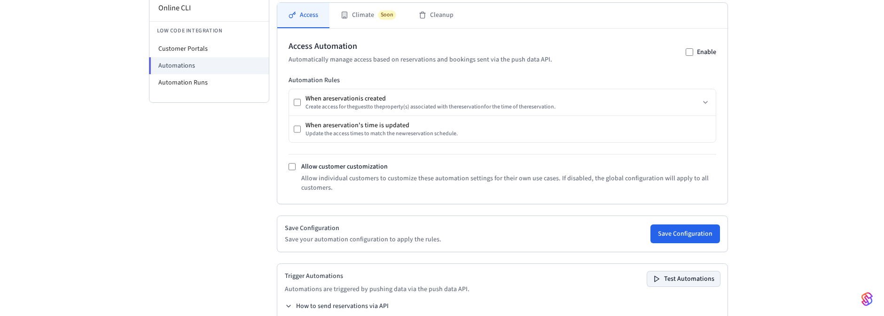
scroll to position [254, 0]
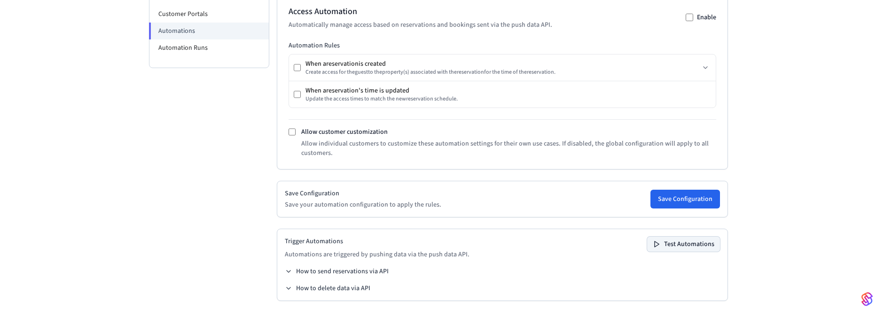
click at [683, 240] on button "Test Automations" at bounding box center [683, 244] width 73 height 15
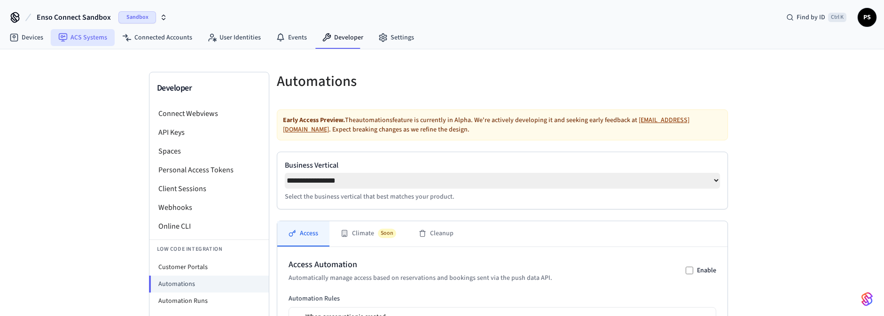
click at [94, 35] on link "ACS Systems" at bounding box center [83, 37] width 64 height 17
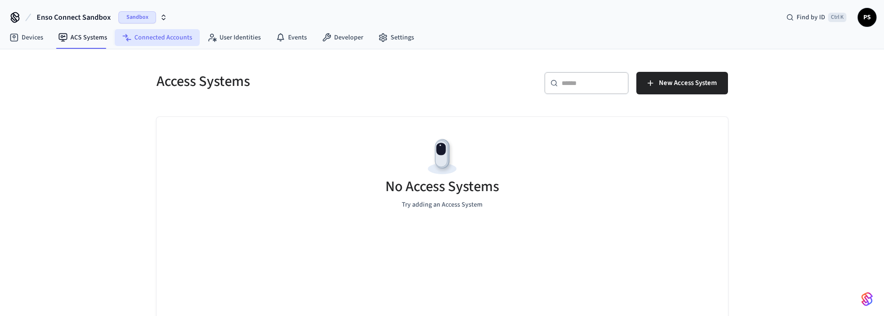
click at [164, 42] on link "Connected Accounts" at bounding box center [157, 37] width 85 height 17
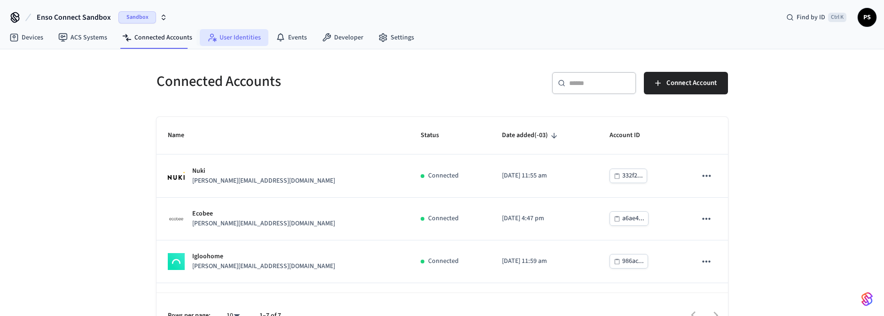
click at [223, 43] on link "User Identities" at bounding box center [234, 37] width 69 height 17
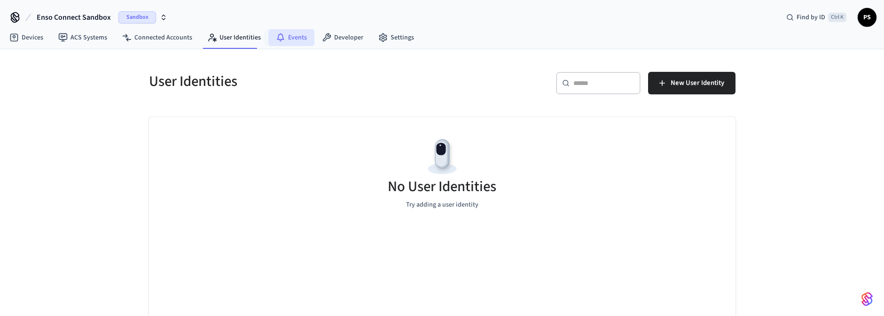
click at [305, 36] on link "Events" at bounding box center [291, 37] width 46 height 17
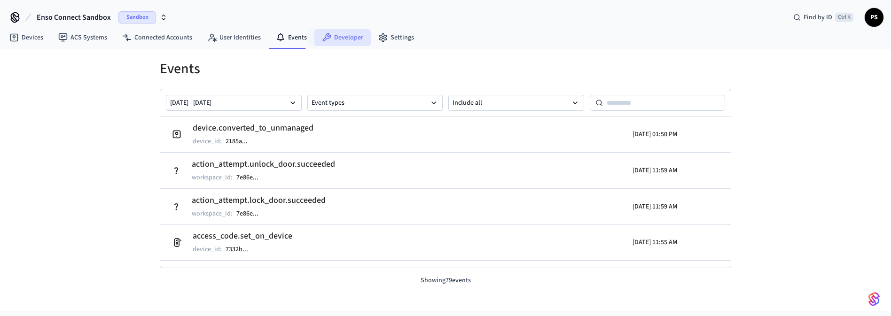
click at [323, 35] on icon at bounding box center [327, 37] width 8 height 8
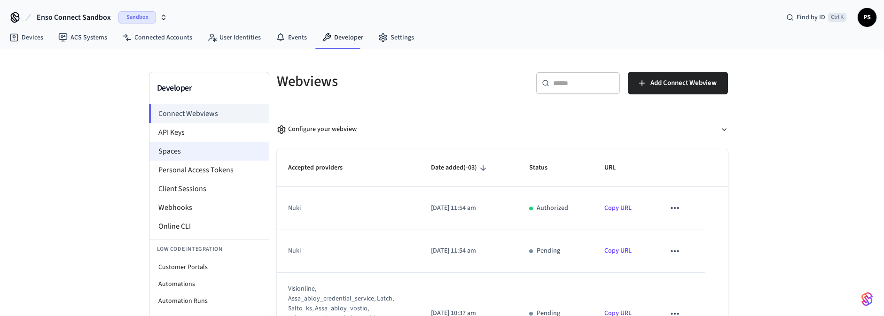
click at [176, 152] on li "Spaces" at bounding box center [208, 151] width 119 height 19
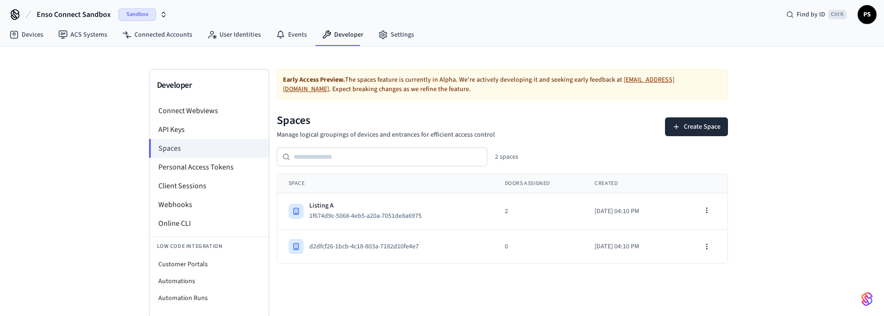
scroll to position [4, 0]
click at [323, 201] on div "Listing A" at bounding box center [369, 204] width 120 height 9
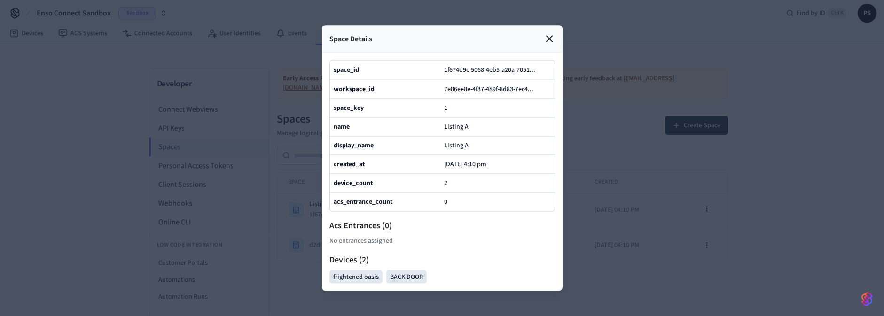
drag, startPoint x: 670, startPoint y: 245, endPoint x: 655, endPoint y: 240, distance: 15.8
click at [669, 244] on div at bounding box center [442, 158] width 884 height 316
click at [545, 33] on icon at bounding box center [549, 38] width 11 height 11
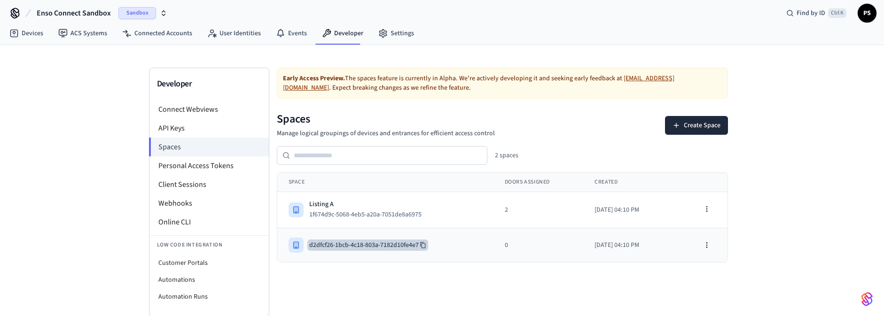
click at [338, 240] on button "d2dfcf26-1bcb-4c18-803a-7182d10fe4e7" at bounding box center [367, 245] width 121 height 11
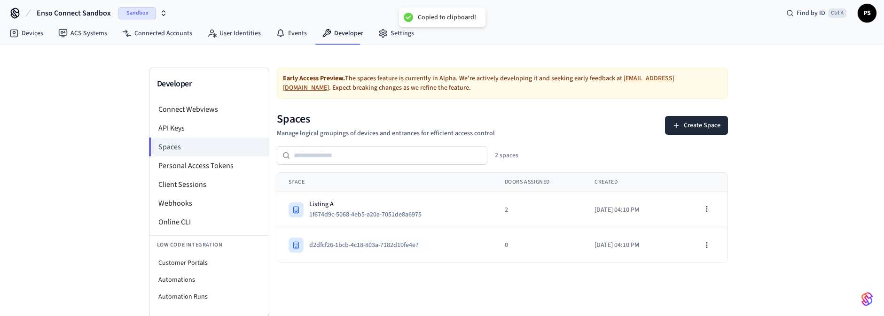
click at [406, 283] on div "Early Access Preview. The spaces feature is currently in Alpha. We're actively …" at bounding box center [502, 192] width 466 height 249
click at [692, 120] on button "Create Space" at bounding box center [696, 125] width 63 height 19
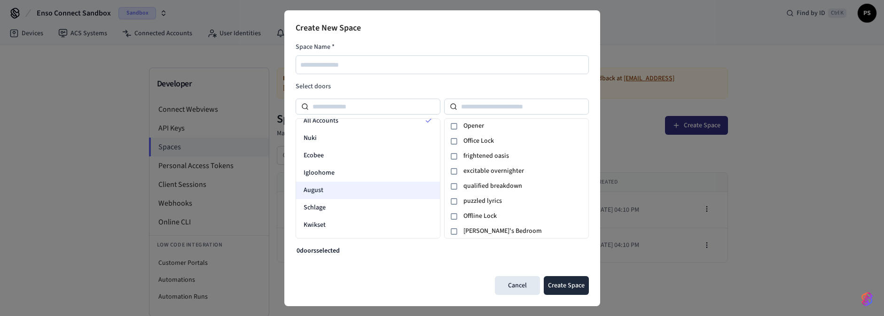
scroll to position [0, 0]
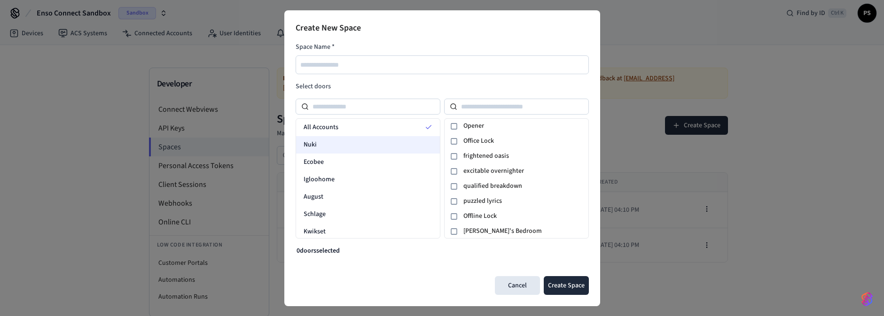
click at [329, 145] on div "Nuki" at bounding box center [368, 144] width 144 height 17
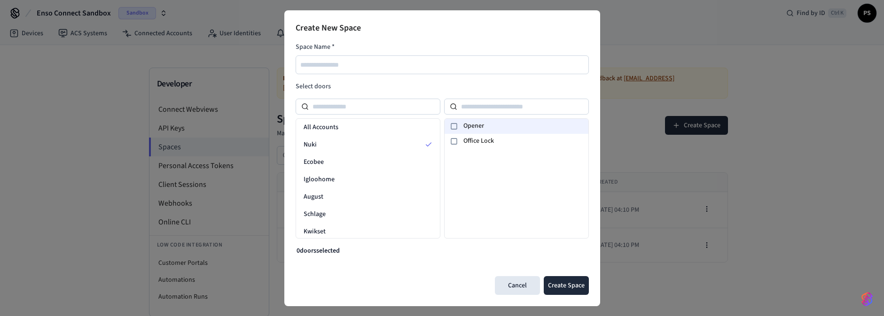
click at [459, 122] on div "Opener" at bounding box center [516, 126] width 144 height 15
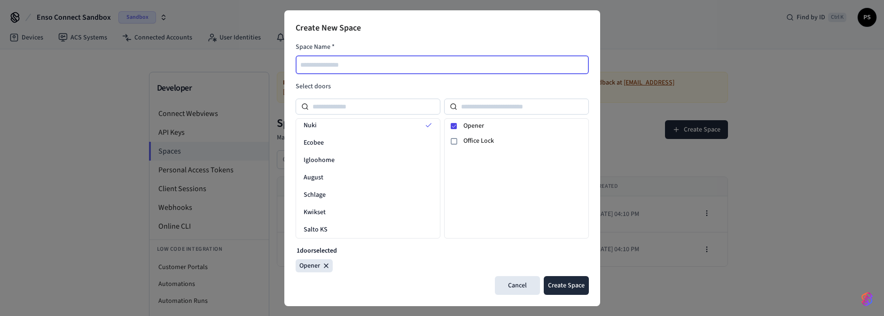
click at [335, 63] on input "text" at bounding box center [442, 64] width 292 height 11
type input "**********"
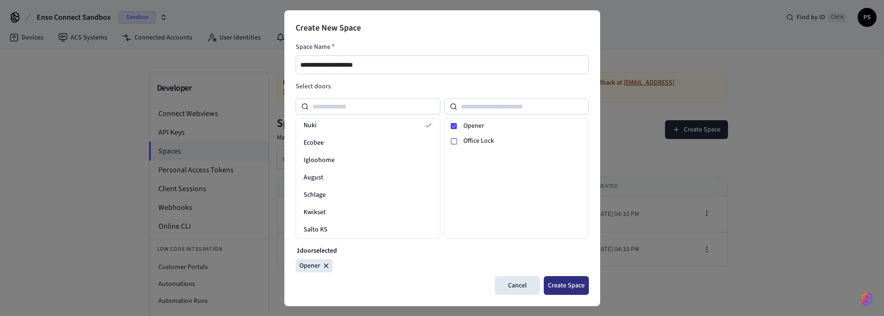
click at [567, 287] on button "Create Space" at bounding box center [566, 285] width 45 height 19
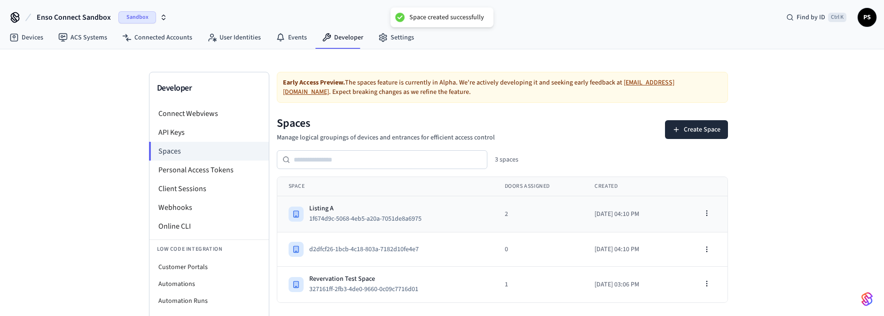
scroll to position [4, 0]
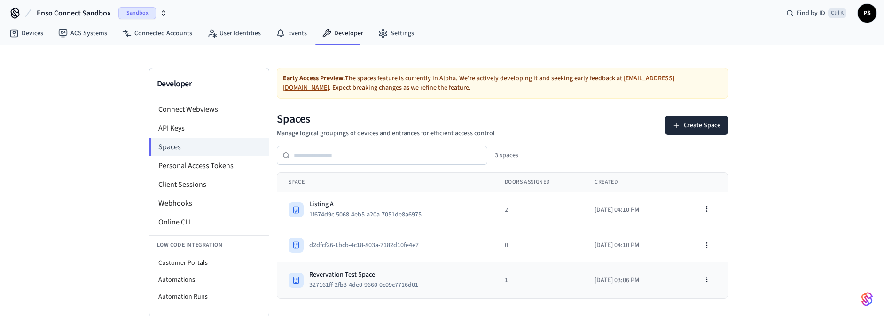
click at [451, 281] on div "Revervation Test Space 327161ff-2fb3-4de0-9660-0c09c7716d01" at bounding box center [385, 280] width 194 height 21
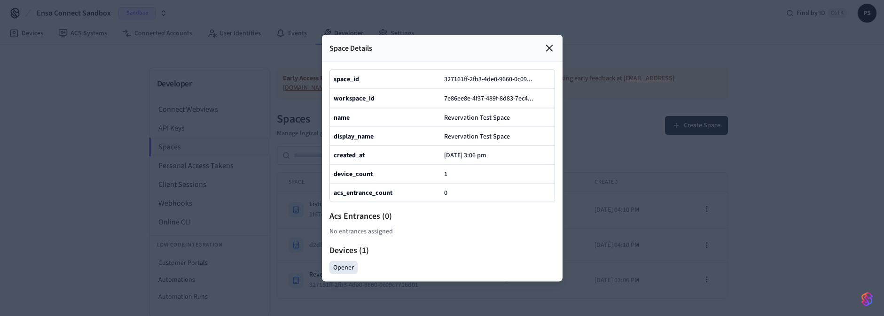
click at [547, 42] on icon at bounding box center [549, 47] width 11 height 11
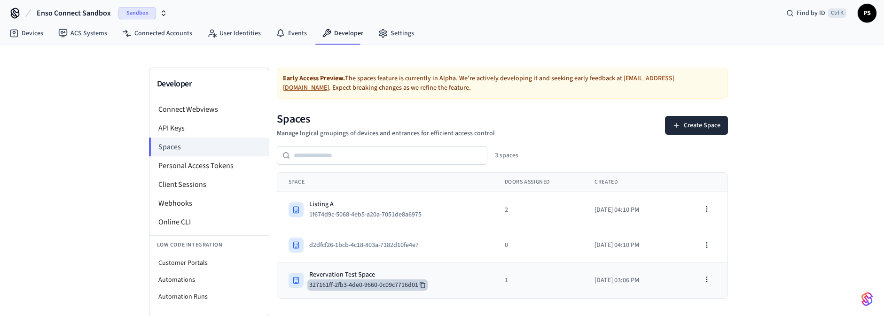
click at [421, 286] on icon at bounding box center [422, 285] width 7 height 7
click at [190, 280] on li "Automations" at bounding box center [208, 280] width 119 height 17
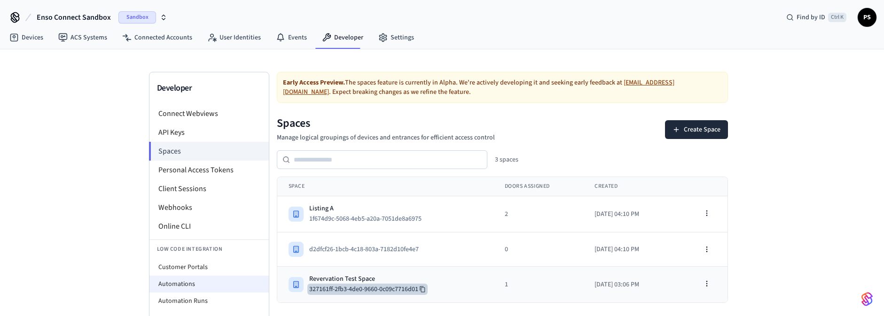
select select "**********"
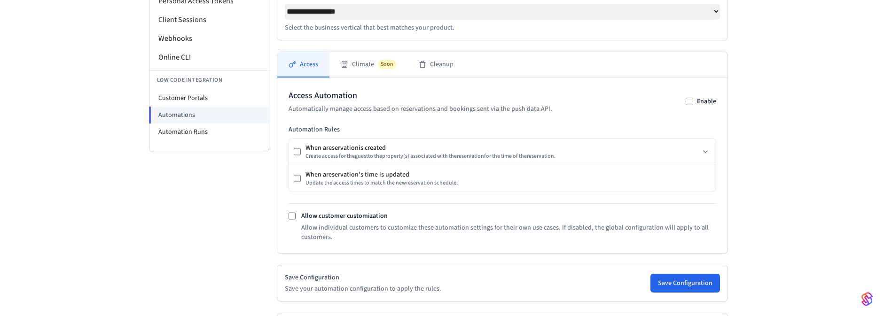
scroll to position [226, 0]
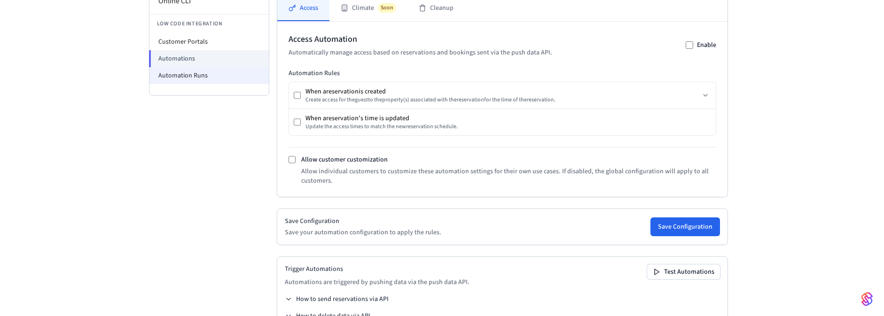
click at [213, 75] on li "Automation Runs" at bounding box center [208, 75] width 119 height 17
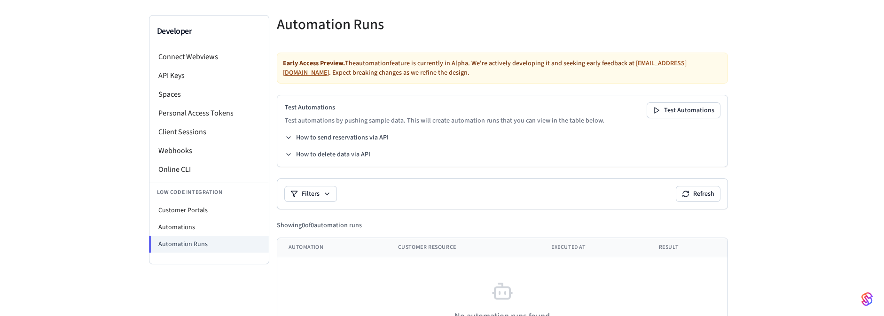
scroll to position [53, 0]
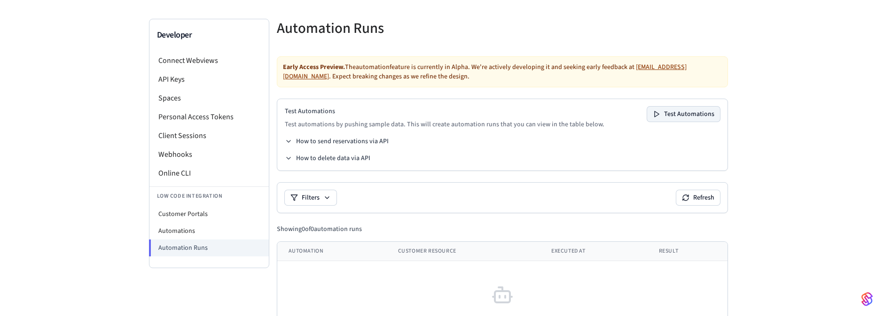
click at [693, 114] on button "Test Automations" at bounding box center [683, 114] width 73 height 15
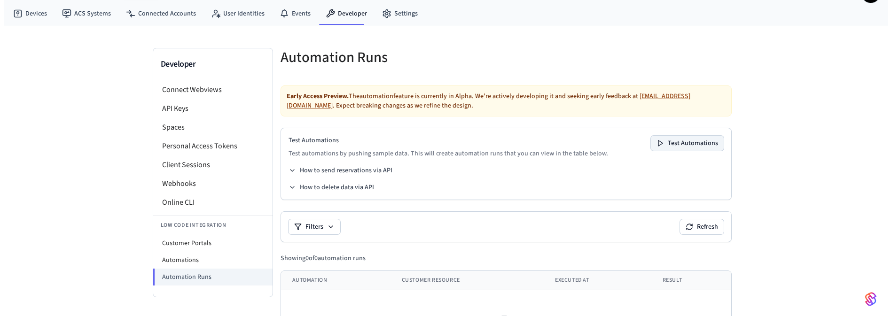
scroll to position [0, 0]
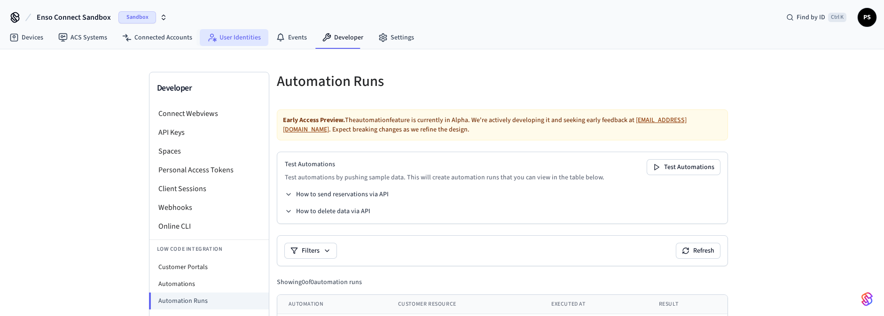
click at [230, 36] on link "User Identities" at bounding box center [234, 37] width 69 height 17
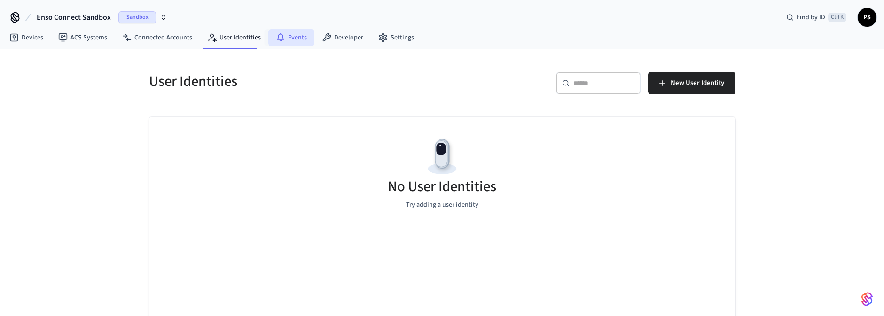
click at [307, 39] on link "Events" at bounding box center [291, 37] width 46 height 17
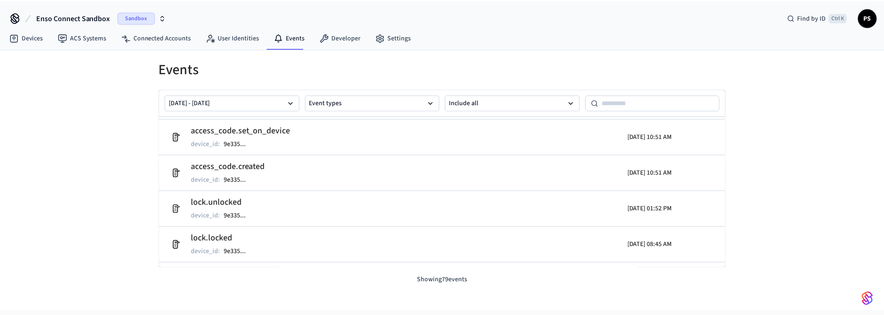
scroll to position [1064, 0]
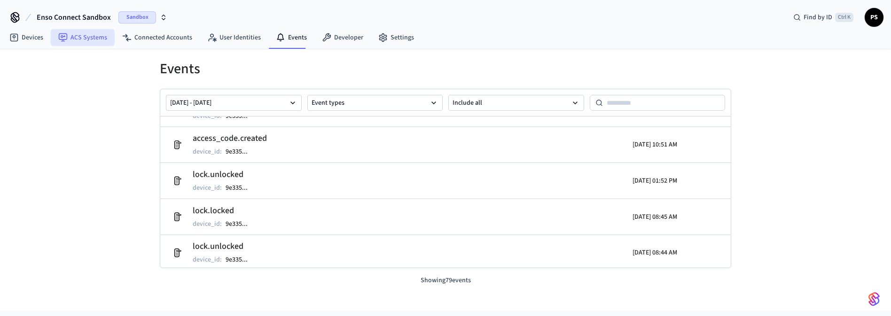
drag, startPoint x: 73, startPoint y: 34, endPoint x: 65, endPoint y: 37, distance: 8.5
click at [73, 35] on link "ACS Systems" at bounding box center [83, 37] width 64 height 17
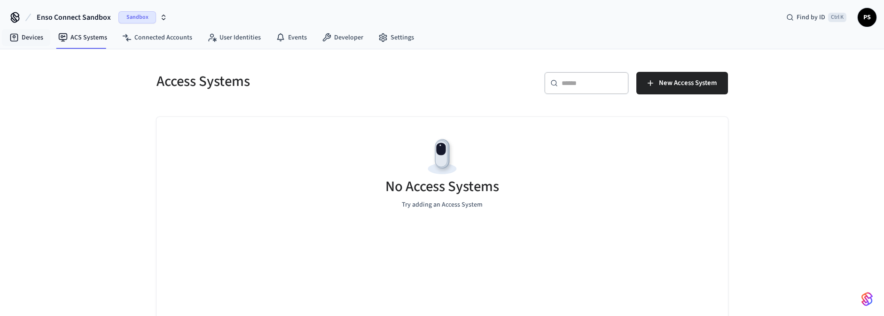
click at [25, 47] on nav "Devices ACS Systems Connected Accounts User Identities Events Developer Settings" at bounding box center [212, 38] width 420 height 22
click at [32, 42] on link "Devices" at bounding box center [26, 37] width 49 height 17
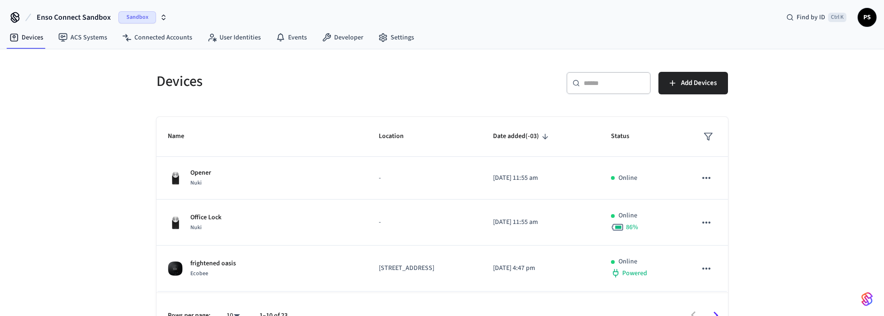
click at [230, 153] on th "Name" at bounding box center [261, 137] width 211 height 40
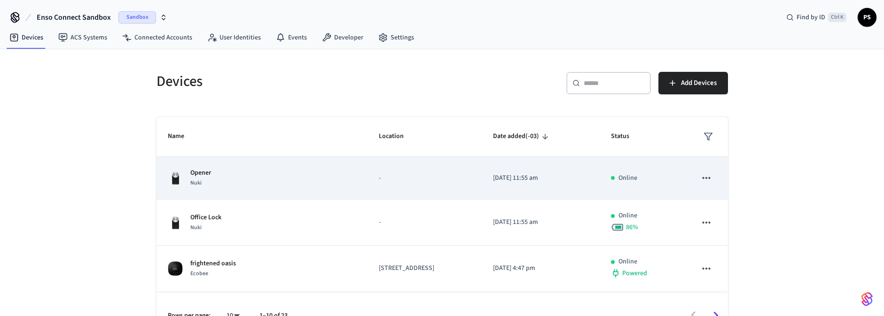
click at [222, 176] on div "Opener Nuki" at bounding box center [262, 178] width 189 height 20
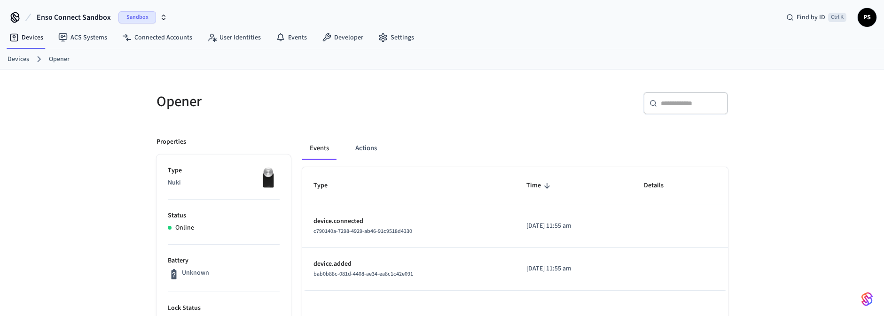
click at [17, 61] on link "Devices" at bounding box center [19, 59] width 22 height 10
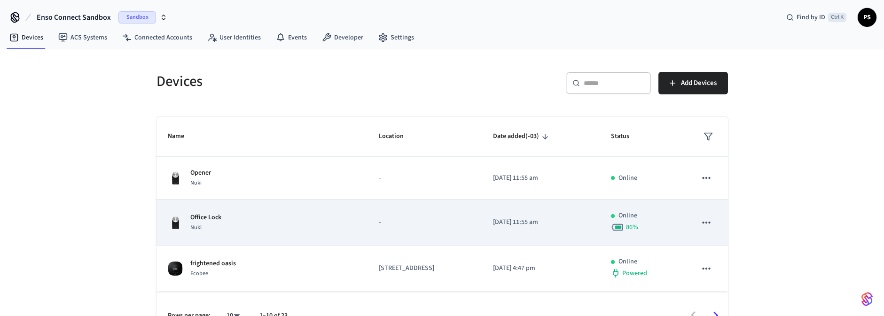
click at [213, 229] on div "Nuki" at bounding box center [205, 228] width 31 height 10
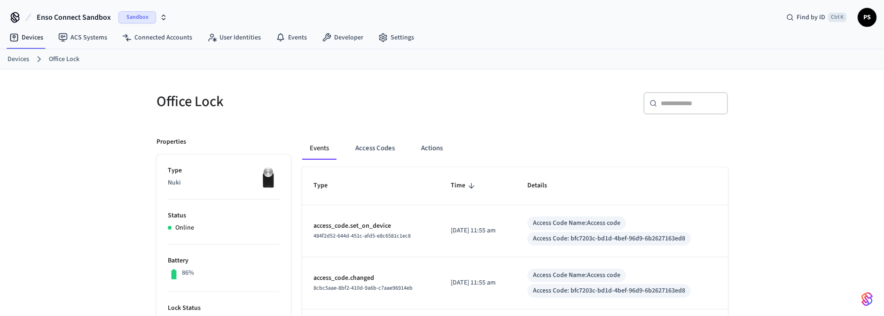
click at [21, 58] on link "Devices" at bounding box center [19, 59] width 22 height 10
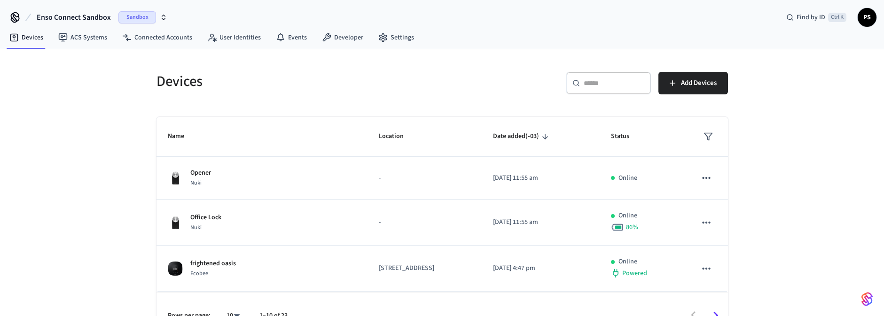
click at [132, 18] on span "Sandbox" at bounding box center [137, 17] width 38 height 12
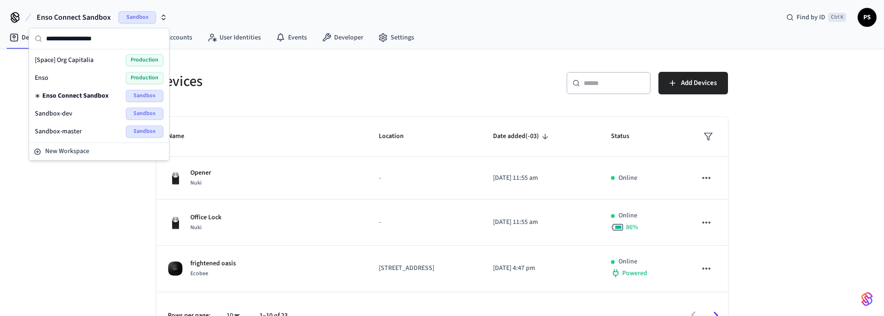
click at [148, 77] on span "Production" at bounding box center [145, 78] width 38 height 12
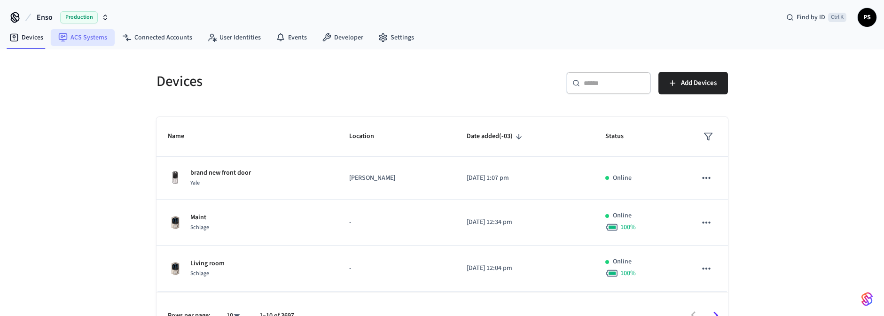
click at [87, 39] on link "ACS Systems" at bounding box center [83, 37] width 64 height 17
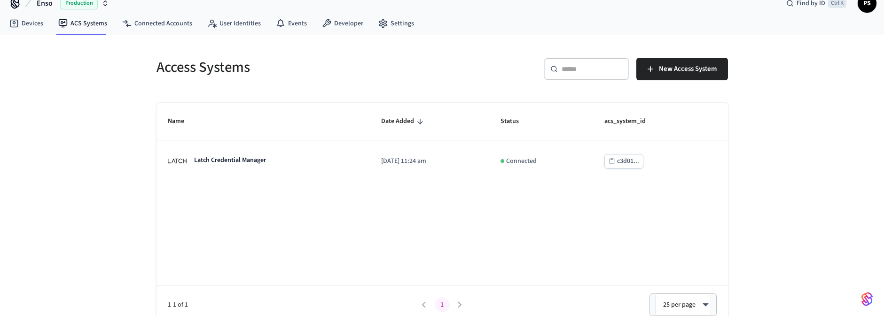
scroll to position [22, 0]
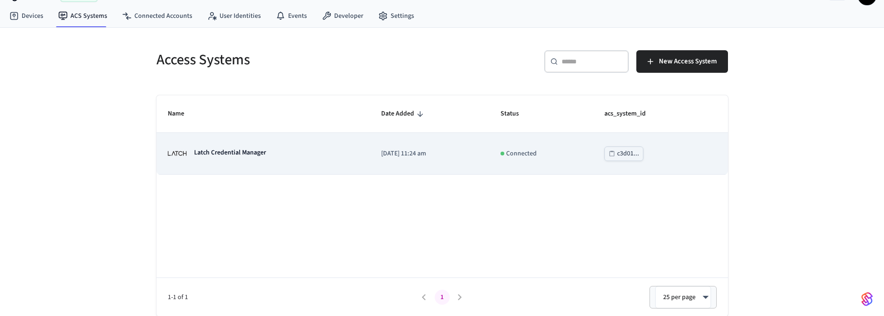
click at [278, 160] on div "Latch Credential Manager" at bounding box center [263, 153] width 191 height 19
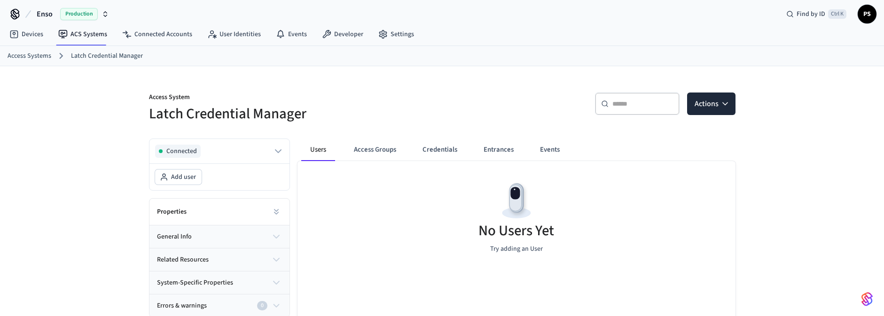
scroll to position [56, 0]
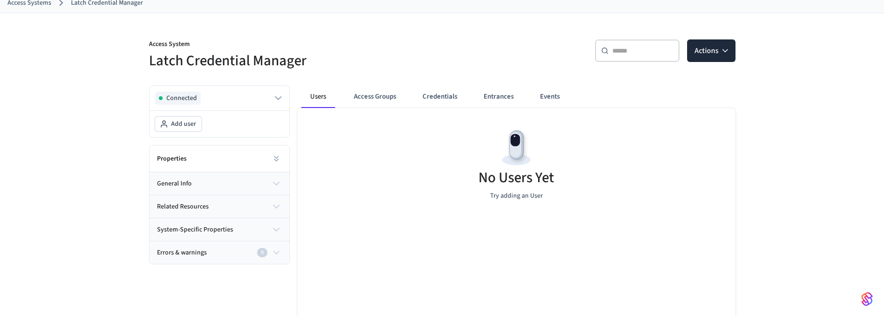
click at [213, 158] on div "Properties" at bounding box center [219, 159] width 140 height 27
click at [275, 160] on icon at bounding box center [276, 158] width 9 height 9
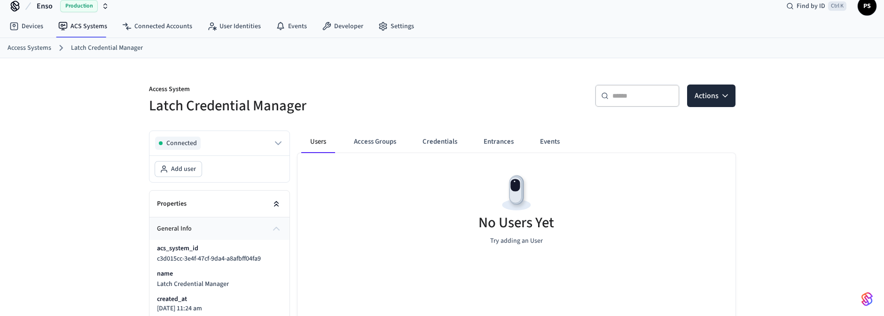
scroll to position [0, 0]
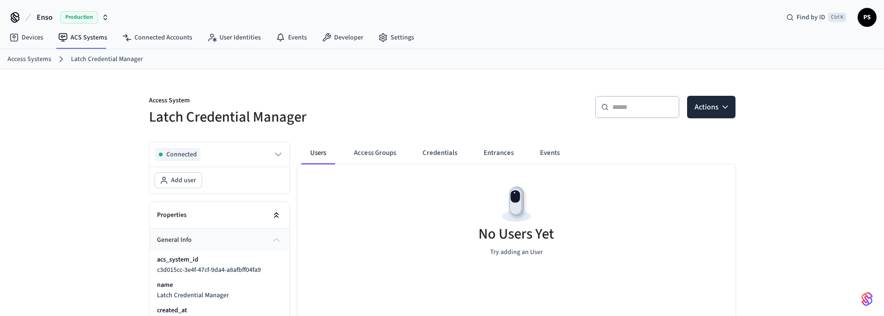
click at [277, 214] on icon at bounding box center [276, 214] width 9 height 9
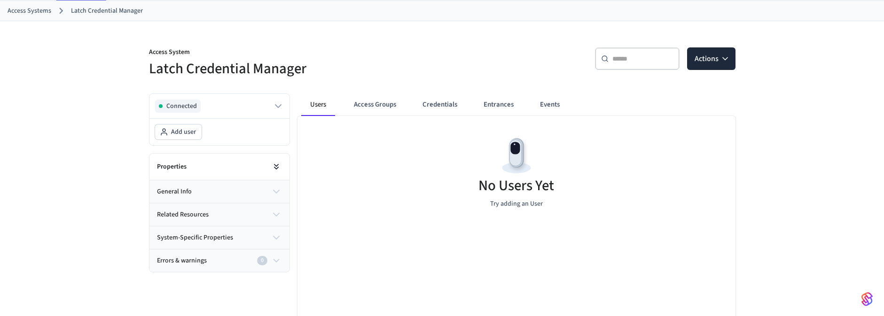
scroll to position [94, 0]
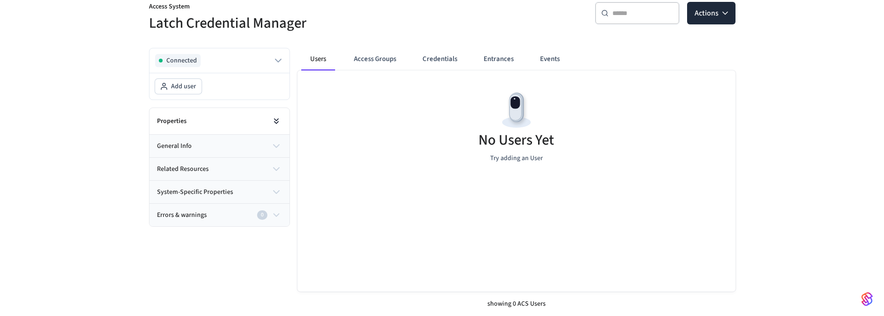
click at [275, 119] on icon at bounding box center [276, 121] width 9 height 9
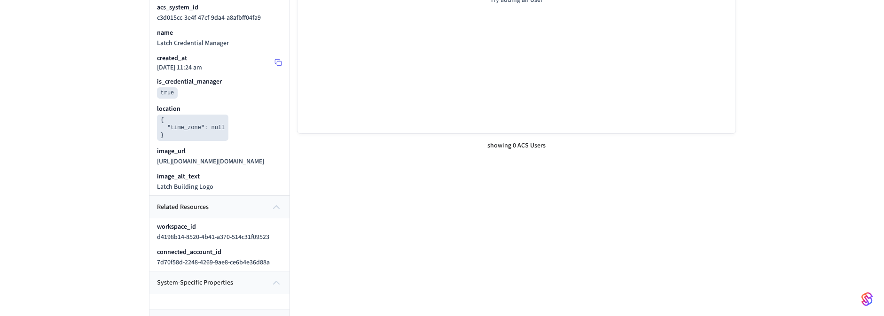
scroll to position [188, 0]
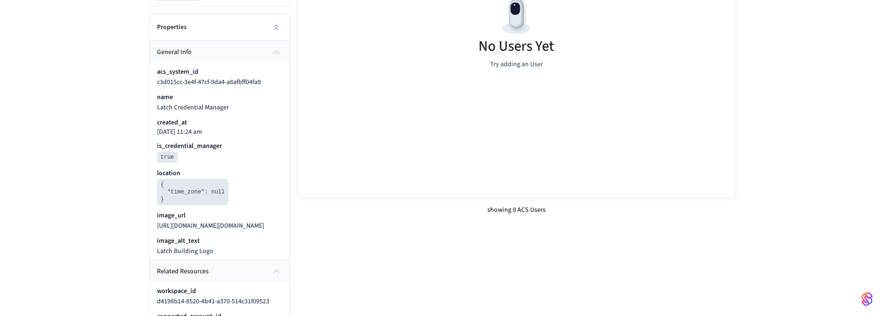
click at [217, 22] on div "Properties" at bounding box center [219, 27] width 140 height 27
drag, startPoint x: 273, startPoint y: 53, endPoint x: 272, endPoint y: 43, distance: 10.0
click at [273, 52] on icon "button" at bounding box center [276, 52] width 11 height 11
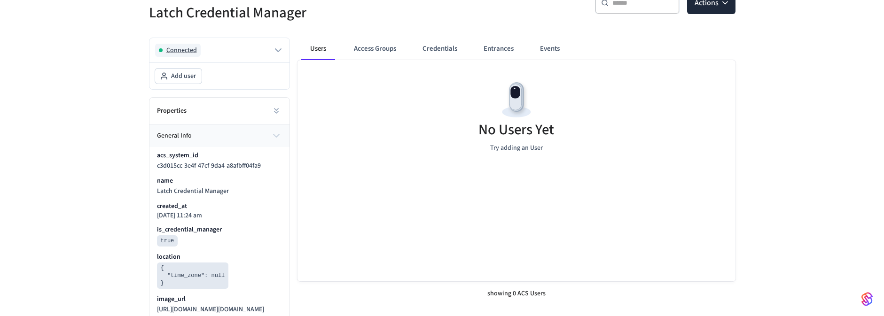
scroll to position [95, 0]
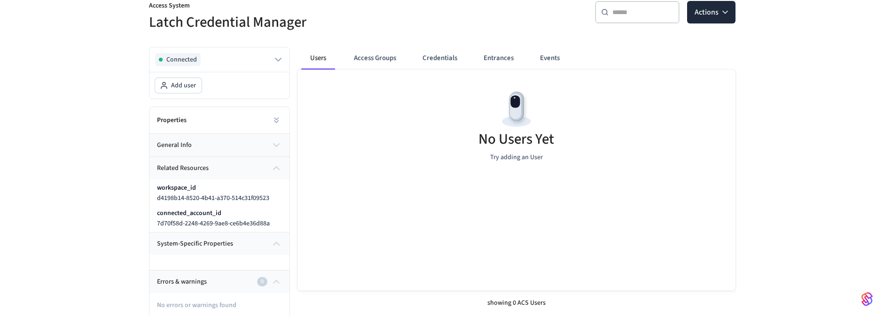
click at [241, 116] on div "Properties" at bounding box center [219, 120] width 140 height 27
click at [275, 117] on icon at bounding box center [276, 120] width 9 height 9
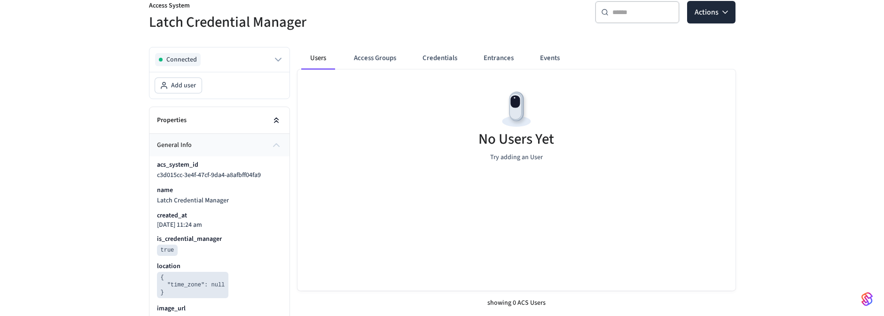
click at [275, 118] on icon at bounding box center [276, 119] width 4 height 2
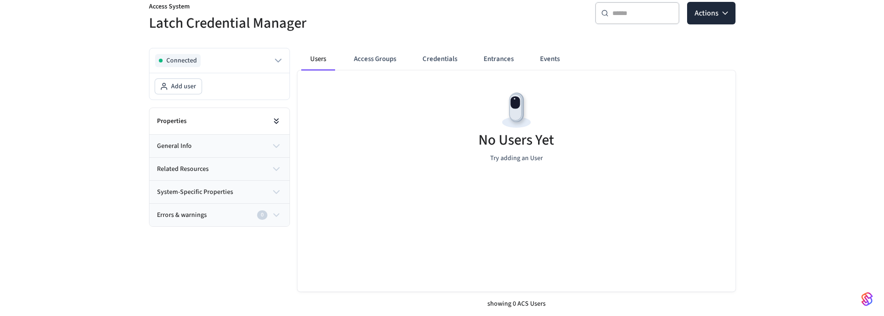
click at [269, 118] on button at bounding box center [276, 121] width 19 height 19
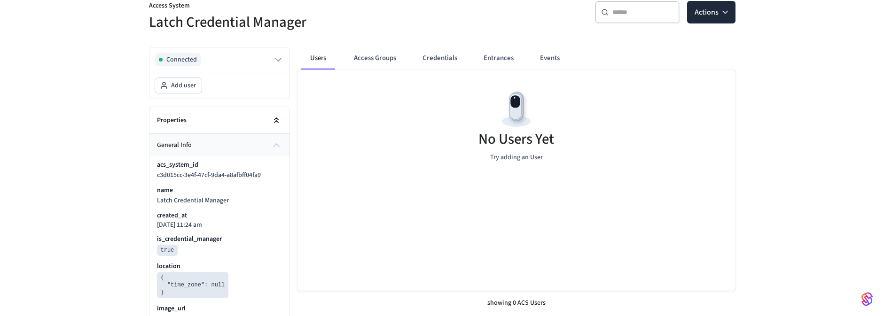
click at [269, 118] on button at bounding box center [276, 120] width 19 height 19
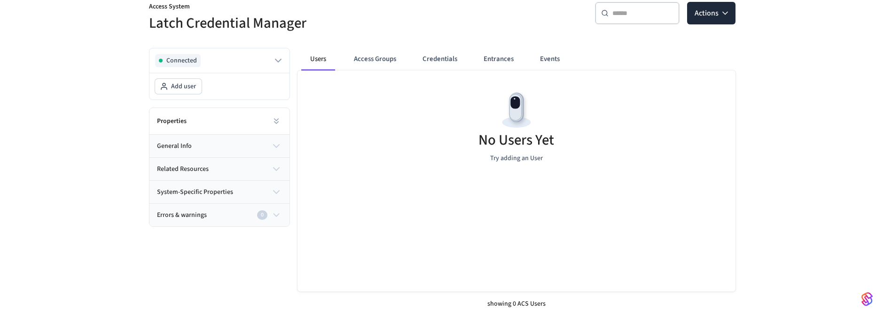
click at [274, 145] on icon "button" at bounding box center [276, 146] width 6 height 3
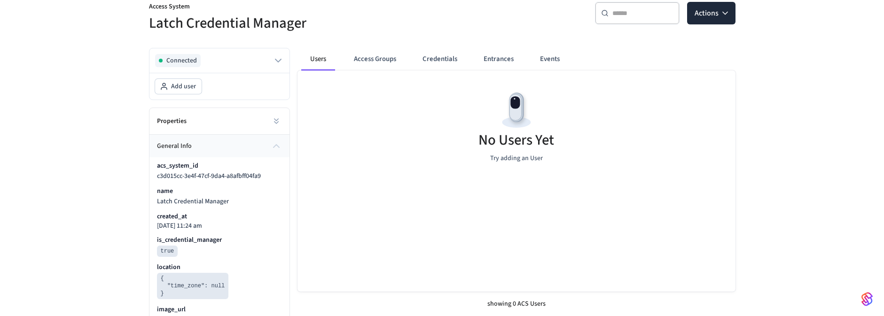
click at [274, 144] on icon "button" at bounding box center [276, 145] width 11 height 11
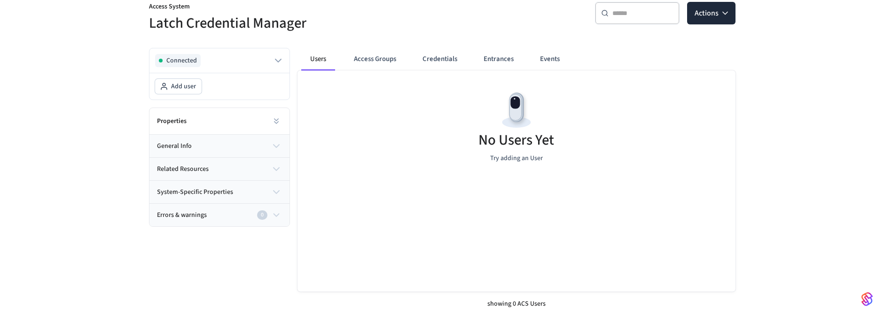
click at [265, 161] on button "related resources" at bounding box center [219, 169] width 140 height 23
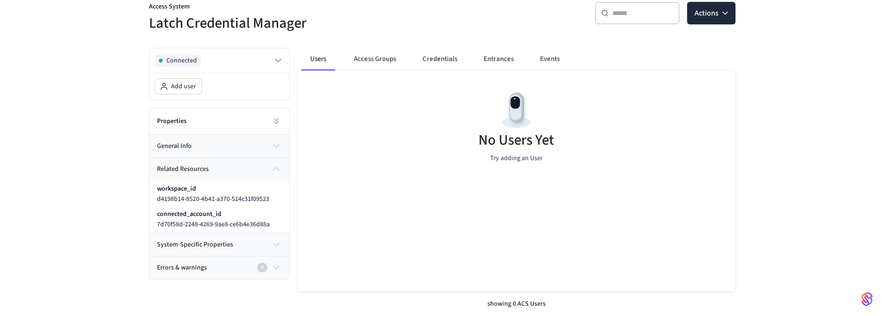
click at [265, 161] on button "related resources" at bounding box center [219, 169] width 140 height 23
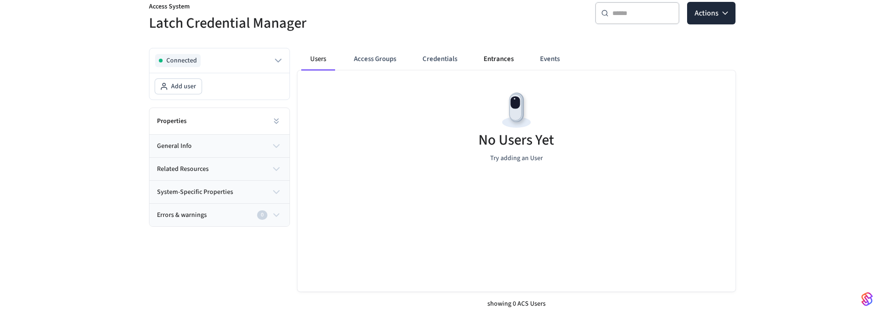
click at [499, 59] on button "Entrances" at bounding box center [498, 59] width 45 height 23
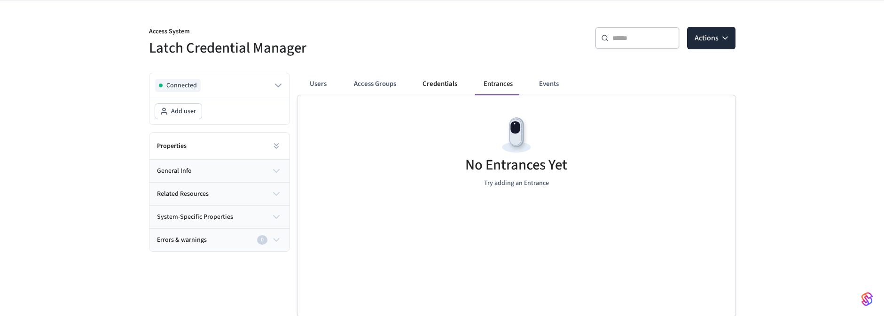
click at [431, 84] on button "Credentials" at bounding box center [440, 84] width 50 height 23
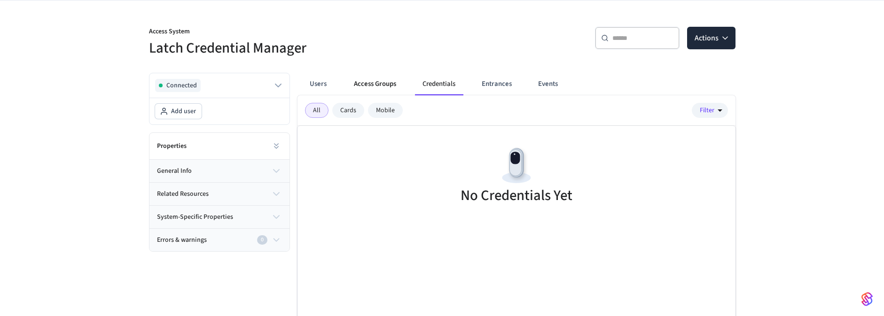
click at [366, 91] on button "Access Groups" at bounding box center [374, 84] width 57 height 23
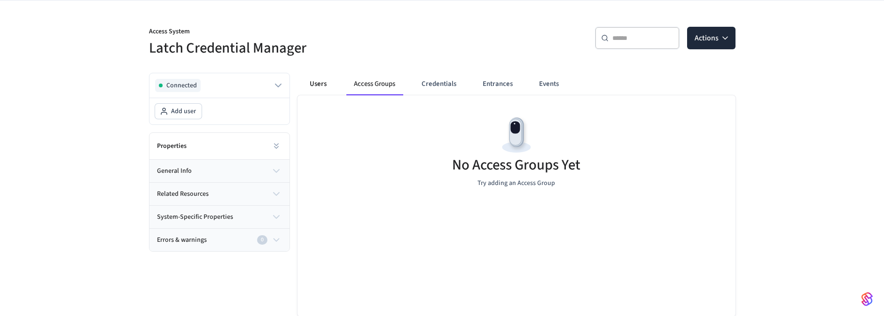
click at [317, 91] on button "Users" at bounding box center [318, 84] width 34 height 23
click at [548, 88] on button "Events" at bounding box center [549, 84] width 35 height 23
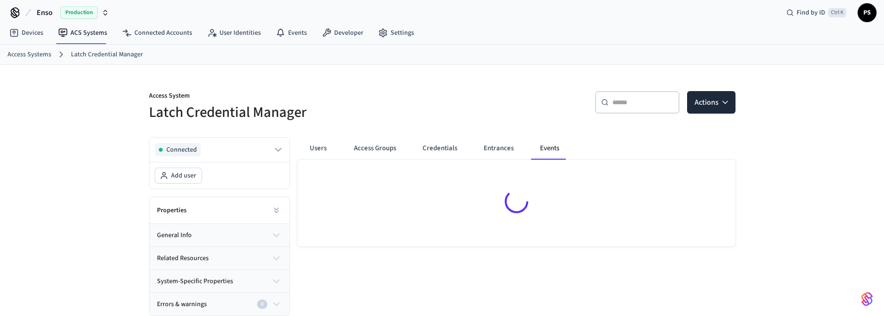
scroll to position [0, 0]
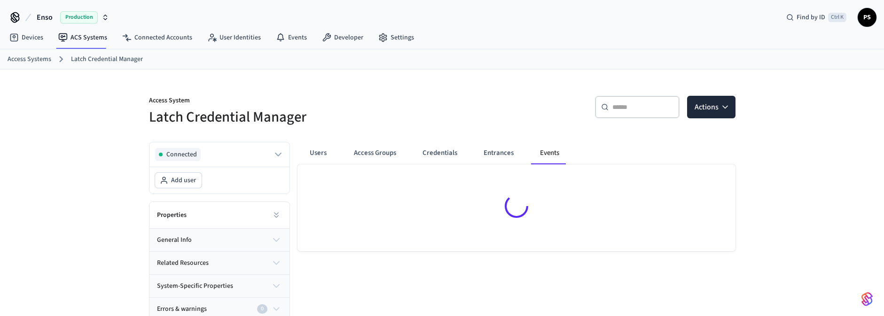
click at [83, 16] on span "Production" at bounding box center [79, 17] width 38 height 12
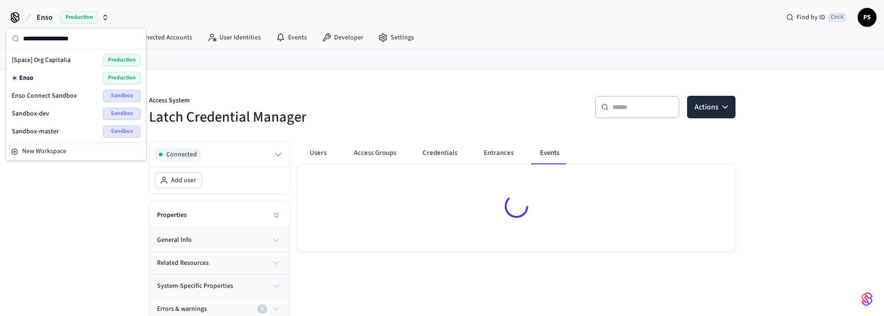
click at [122, 96] on span "Sandbox" at bounding box center [122, 96] width 38 height 12
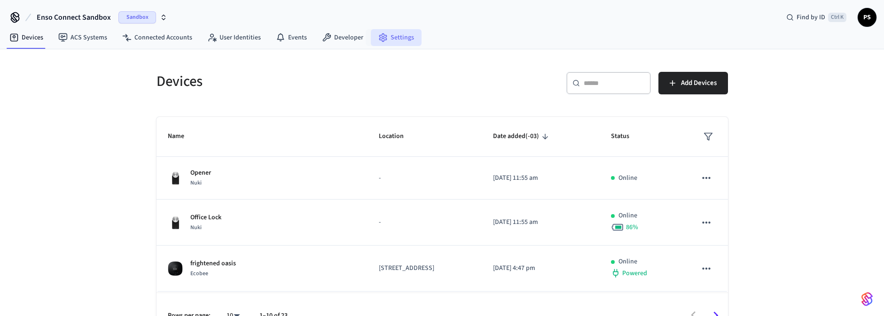
click at [389, 36] on link "Settings" at bounding box center [396, 37] width 51 height 17
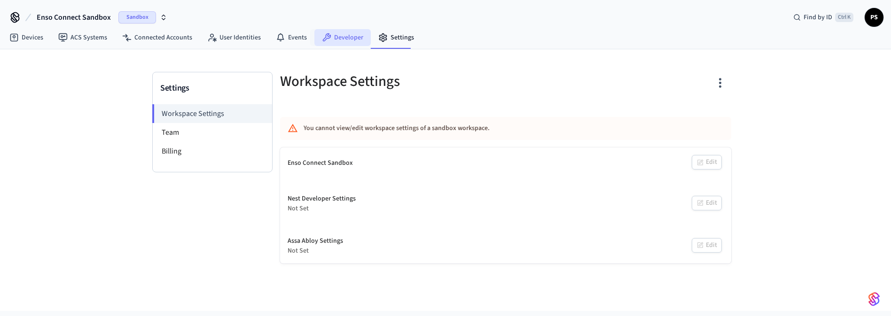
click at [339, 35] on link "Developer" at bounding box center [342, 37] width 56 height 17
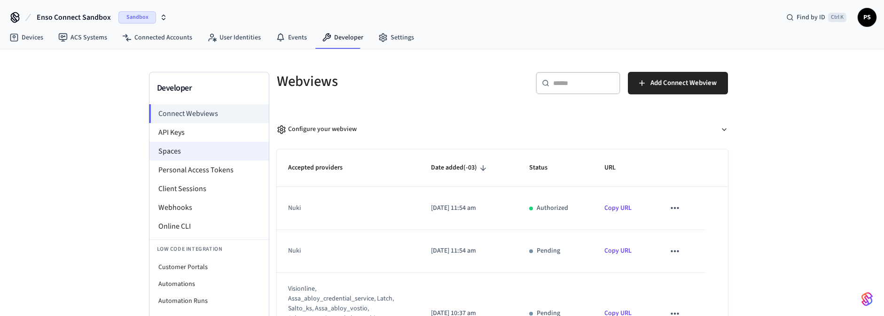
click at [198, 155] on li "Spaces" at bounding box center [208, 151] width 119 height 19
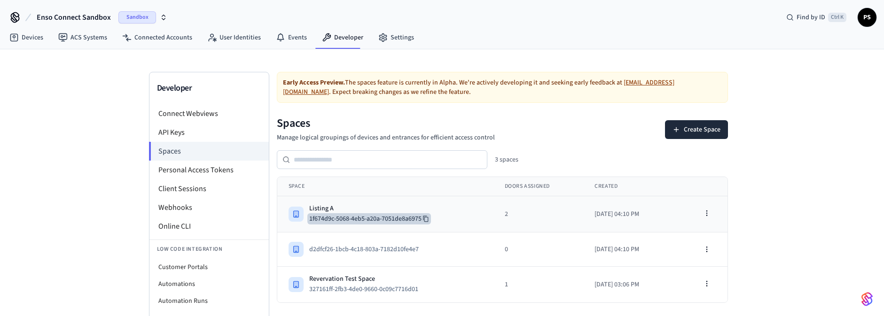
click at [382, 215] on button "1f674d9c-5068-4eb5-a20a-7051de8a6975" at bounding box center [369, 218] width 124 height 11
click at [375, 202] on td "Listing A 1f674d9c-5068-4eb5-a20a-7051de8a6975" at bounding box center [385, 214] width 216 height 36
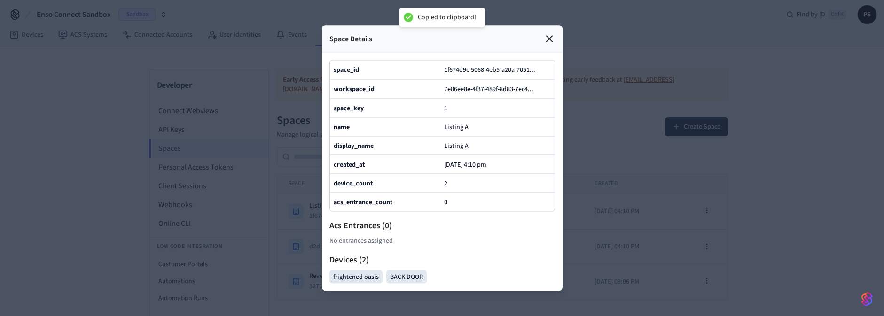
scroll to position [4, 0]
click at [725, 221] on div at bounding box center [442, 158] width 884 height 316
click at [548, 33] on icon at bounding box center [549, 38] width 11 height 11
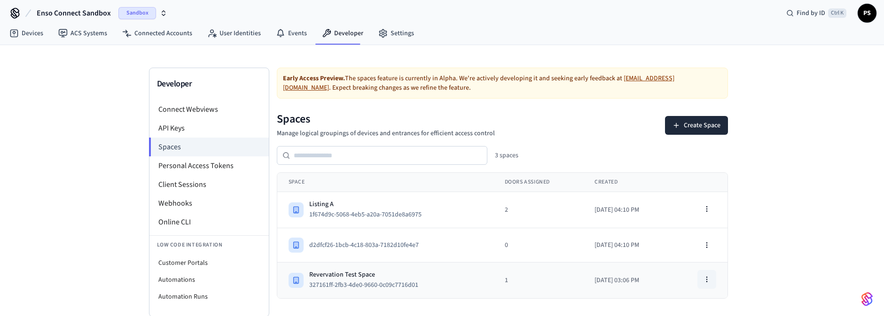
click at [704, 272] on button "button" at bounding box center [706, 279] width 19 height 19
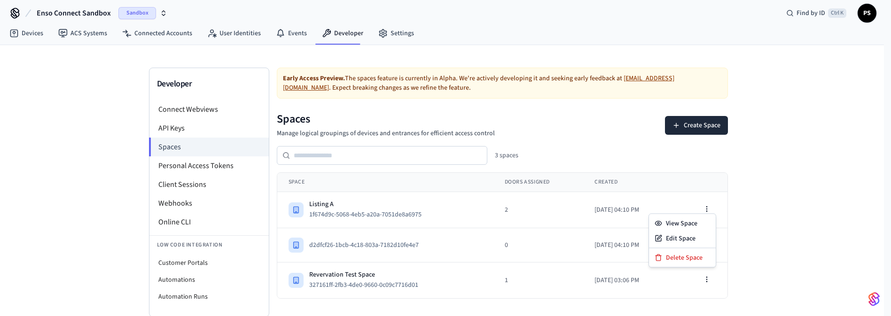
click at [762, 175] on div "Developer Connect Webviews API Keys Spaces Personal Access Tokens Client Sessio…" at bounding box center [442, 181] width 884 height 272
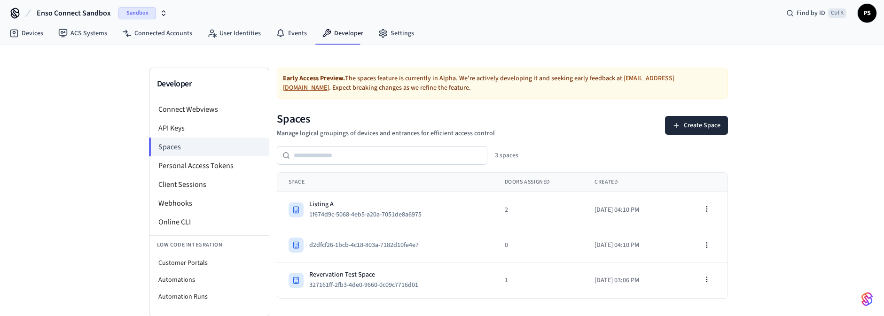
drag, startPoint x: 798, startPoint y: 169, endPoint x: 792, endPoint y: 160, distance: 11.2
click at [796, 168] on div "Developer Connect Webviews API Keys Spaces Personal Access Tokens Client Sessio…" at bounding box center [442, 181] width 884 height 272
click at [186, 134] on li "API Keys" at bounding box center [208, 128] width 119 height 19
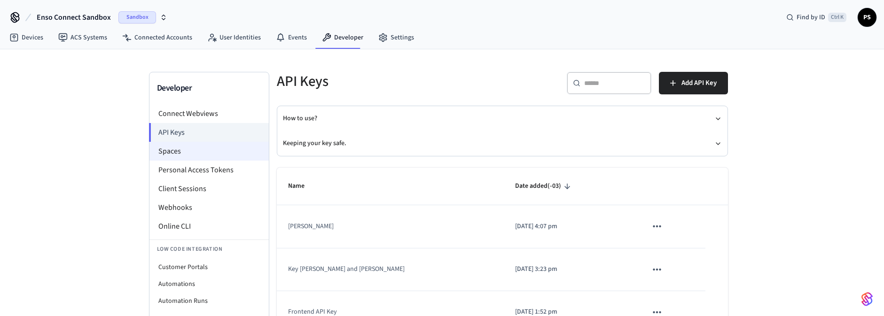
click at [182, 153] on li "Spaces" at bounding box center [208, 151] width 119 height 19
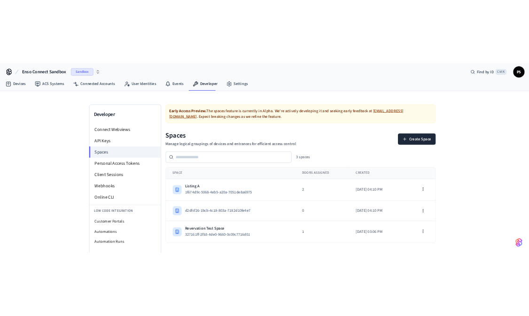
scroll to position [4, 0]
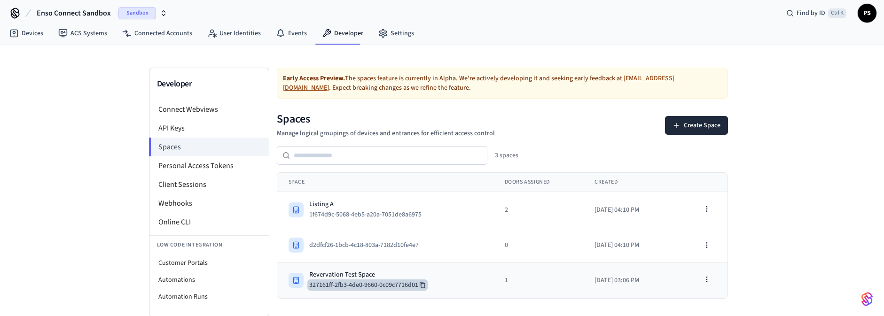
click at [424, 284] on icon at bounding box center [422, 285] width 7 height 7
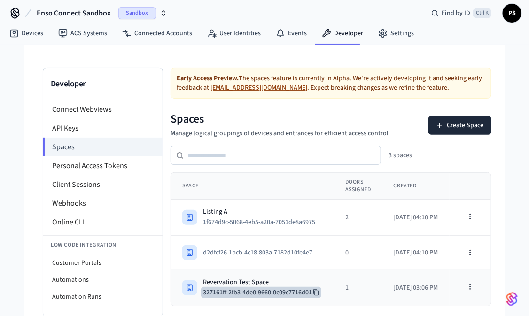
click at [313, 293] on button "327161ff-2fb3-4de0-9660-0c09c7716d01" at bounding box center [261, 292] width 120 height 11
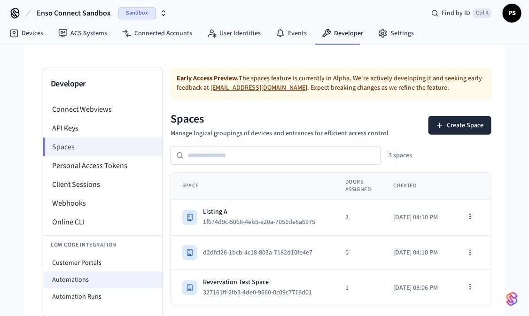
click at [86, 280] on li "Automations" at bounding box center [102, 280] width 119 height 17
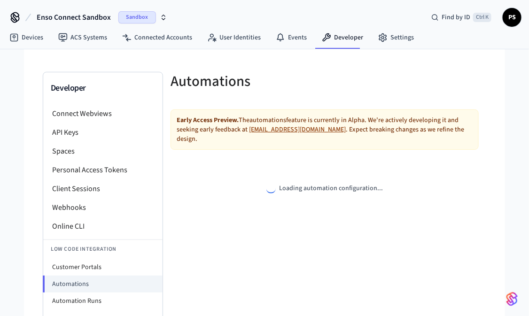
select select "**********"
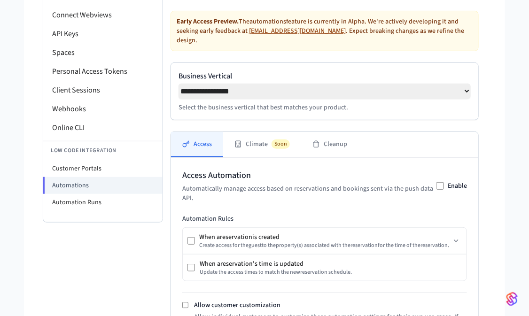
scroll to position [271, 0]
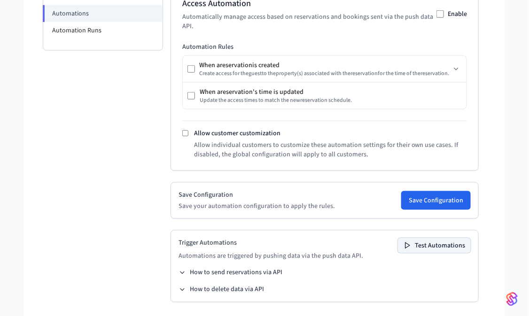
click at [442, 243] on button "Test Automations" at bounding box center [434, 245] width 73 height 15
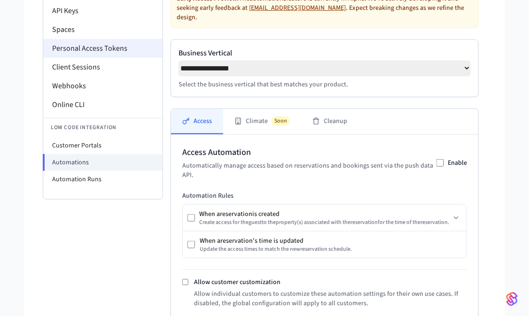
scroll to position [0, 0]
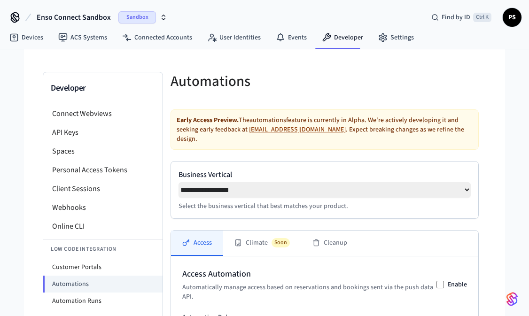
select select "**********"
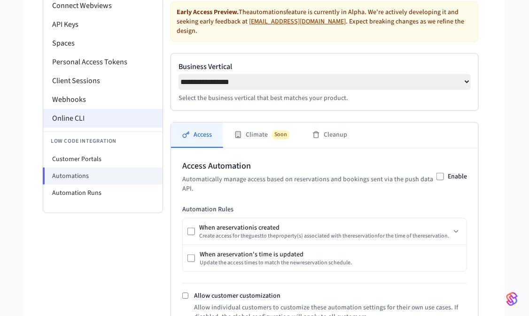
scroll to position [45, 0]
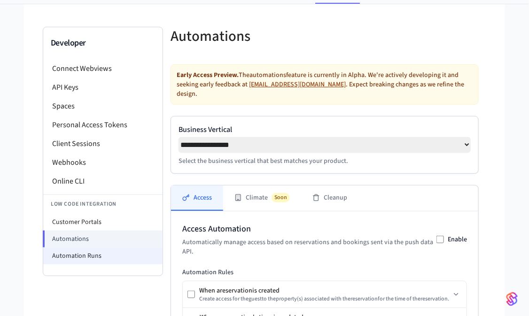
click at [67, 259] on li "Automation Runs" at bounding box center [102, 256] width 119 height 17
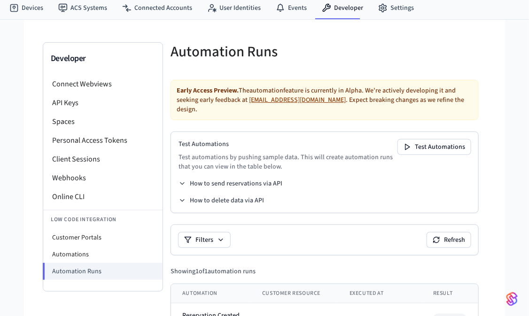
scroll to position [53, 0]
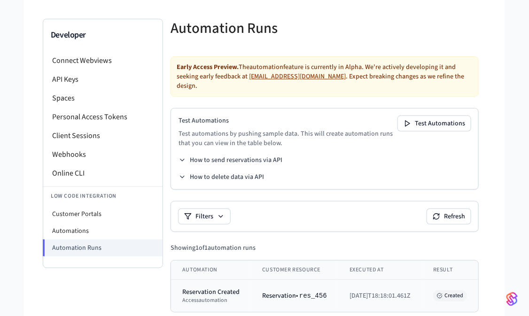
click at [259, 284] on td "Reservation • res_456" at bounding box center [294, 296] width 87 height 32
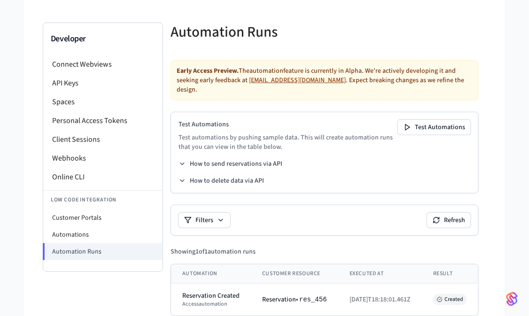
scroll to position [0, 0]
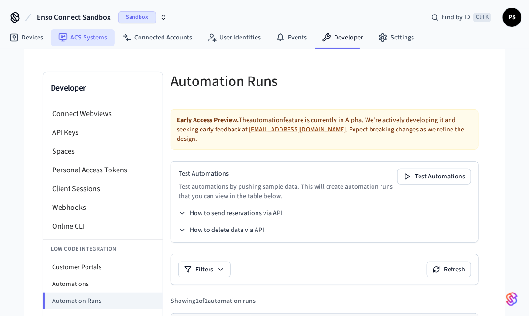
click at [95, 35] on link "ACS Systems" at bounding box center [83, 37] width 64 height 17
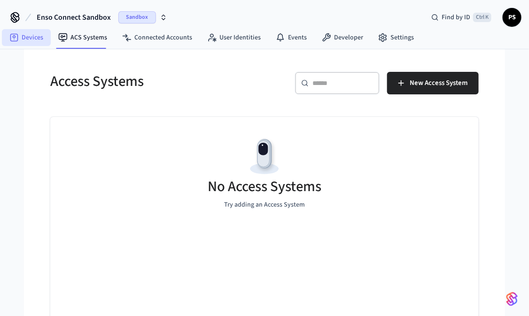
click at [30, 37] on link "Devices" at bounding box center [26, 37] width 49 height 17
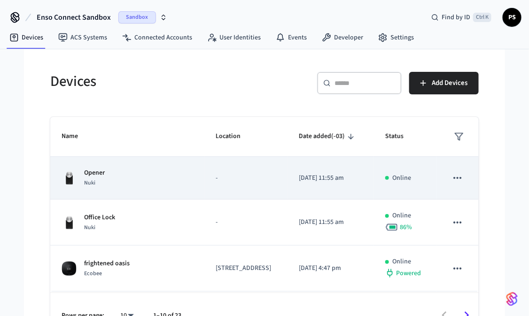
click at [204, 171] on td "-" at bounding box center [245, 178] width 83 height 43
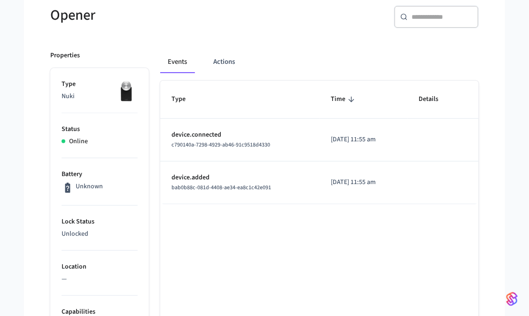
scroll to position [35, 0]
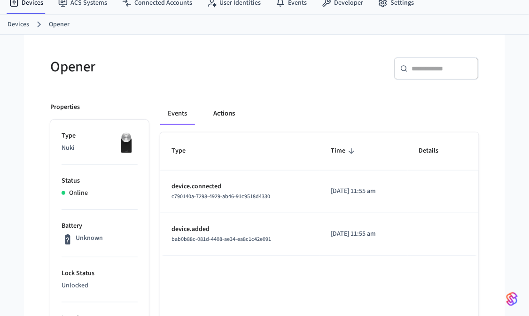
click at [218, 112] on button "Actions" at bounding box center [224, 113] width 37 height 23
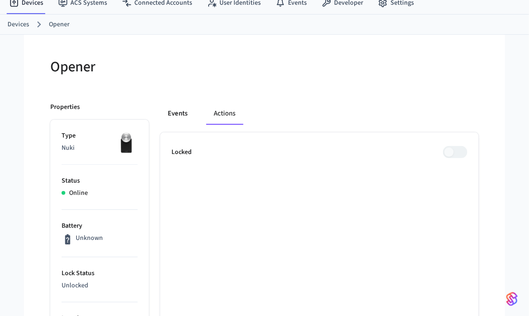
click at [181, 109] on button "Events" at bounding box center [177, 113] width 35 height 23
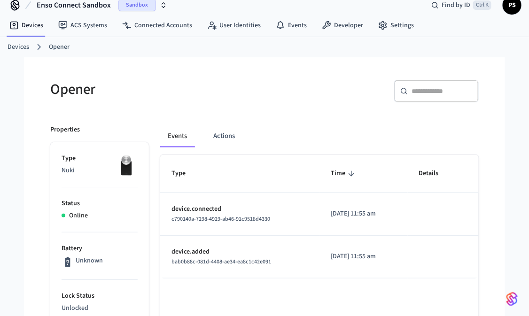
scroll to position [0, 0]
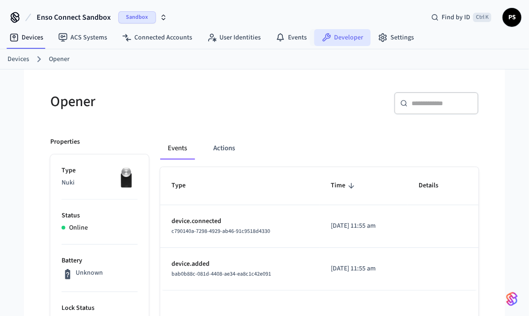
click at [344, 37] on link "Developer" at bounding box center [342, 37] width 56 height 17
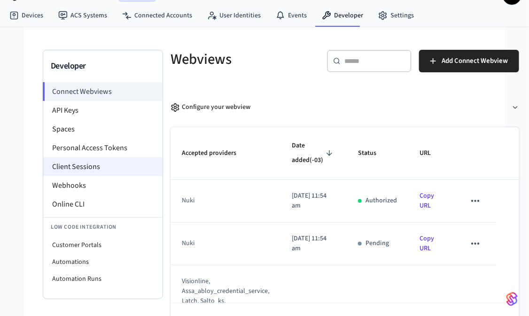
scroll to position [54, 0]
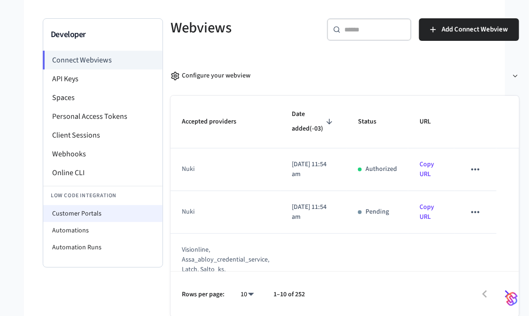
click at [98, 209] on li "Customer Portals" at bounding box center [102, 213] width 119 height 17
select select "**********"
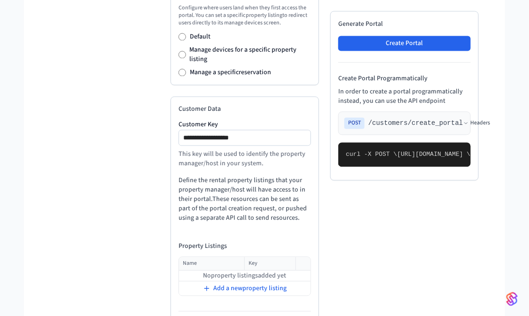
scroll to position [507, 0]
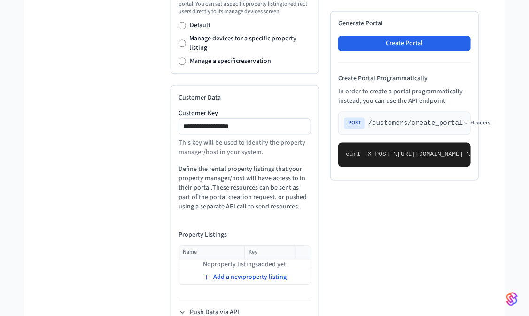
click at [233, 273] on span "Add a new property listing" at bounding box center [249, 277] width 73 height 9
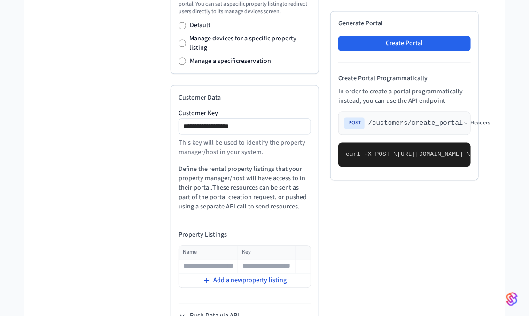
click at [233, 276] on span "Add a new property listing" at bounding box center [249, 280] width 73 height 9
click at [306, 274] on button at bounding box center [301, 279] width 11 height 11
click at [301, 263] on icon at bounding box center [301, 266] width 5 height 6
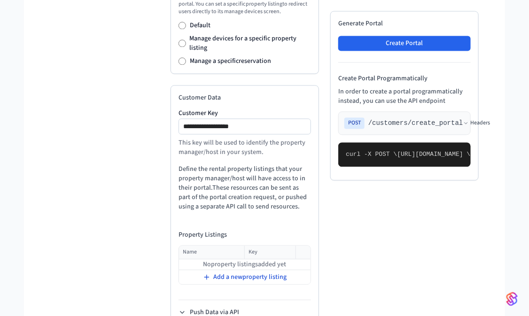
click at [264, 273] on span "Add a new property listing" at bounding box center [249, 277] width 73 height 9
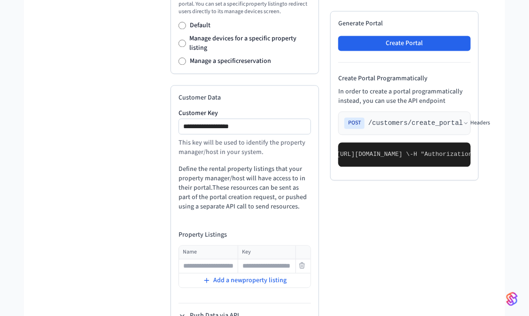
scroll to position [0, 61]
click at [216, 261] on input "text" at bounding box center [208, 266] width 58 height 11
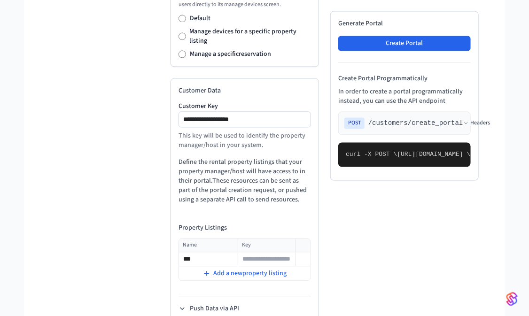
scroll to position [517, 0]
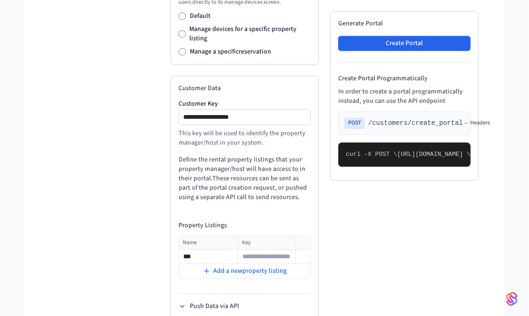
drag, startPoint x: 182, startPoint y: 290, endPoint x: 184, endPoint y: 283, distance: 7.3
click at [182, 303] on icon at bounding box center [183, 307] width 8 height 8
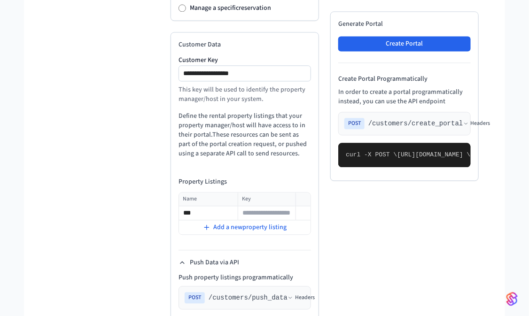
scroll to position [630, 0]
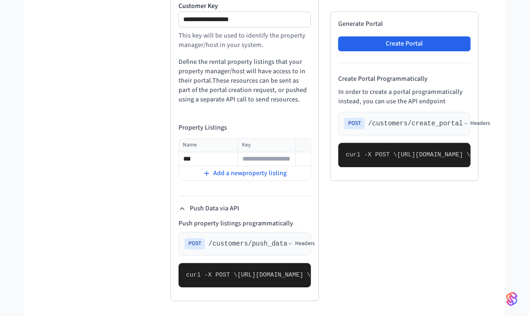
drag, startPoint x: 202, startPoint y: 126, endPoint x: 165, endPoint y: 119, distance: 38.2
type input "**********"
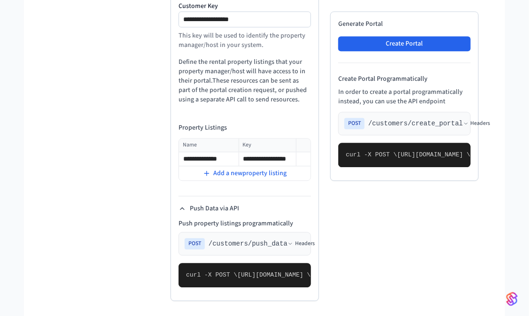
type input "**********"
drag, startPoint x: 219, startPoint y: 290, endPoint x: 264, endPoint y: 285, distance: 45.8
click at [264, 286] on div "Push Data via API Push property listings programmatically POST /customers/push_…" at bounding box center [245, 244] width 132 height 97
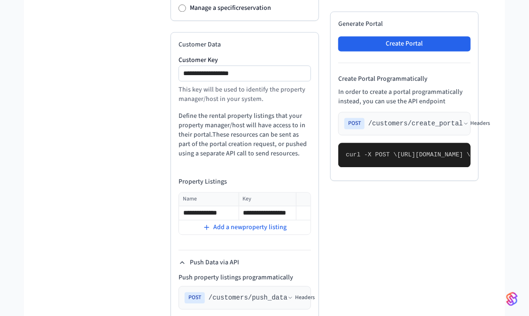
scroll to position [544, 0]
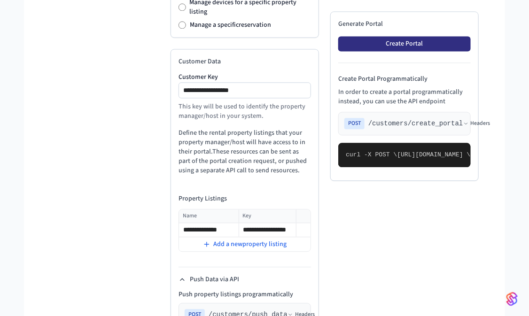
click at [427, 43] on button "Create Portal" at bounding box center [404, 43] width 132 height 15
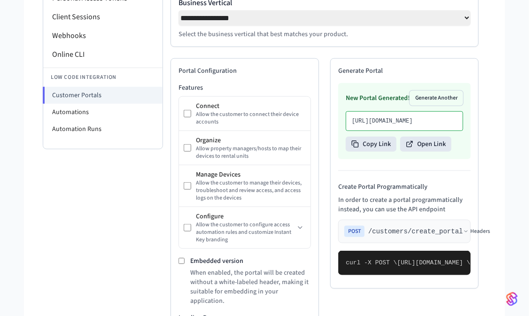
scroll to position [149, 0]
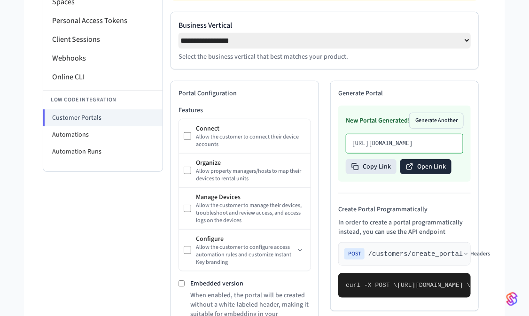
click at [419, 174] on button "Open Link" at bounding box center [425, 166] width 51 height 15
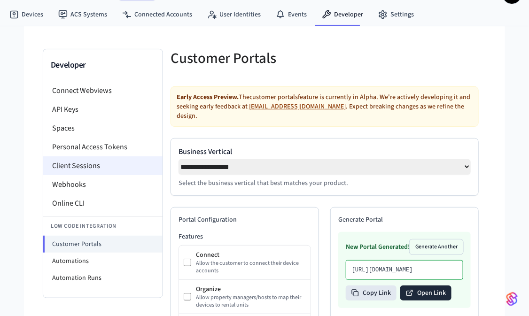
scroll to position [56, 0]
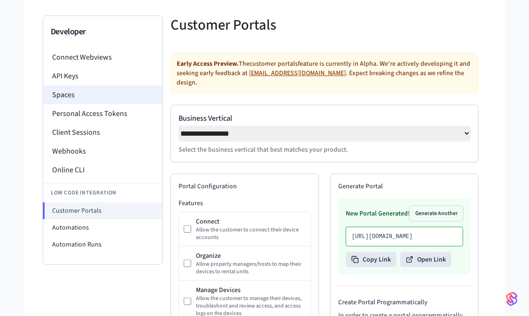
click at [81, 91] on li "Spaces" at bounding box center [102, 95] width 119 height 19
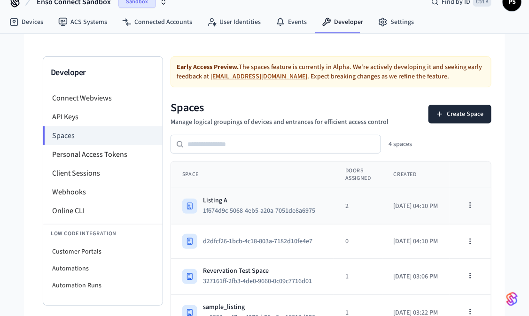
scroll to position [29, 0]
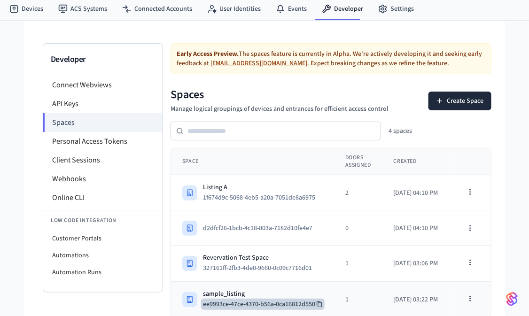
click at [325, 302] on button "ee9993ce-47ce-4370-b56a-0ca16812d550" at bounding box center [263, 304] width 124 height 11
click at [282, 294] on div "sample_listing" at bounding box center [263, 293] width 120 height 9
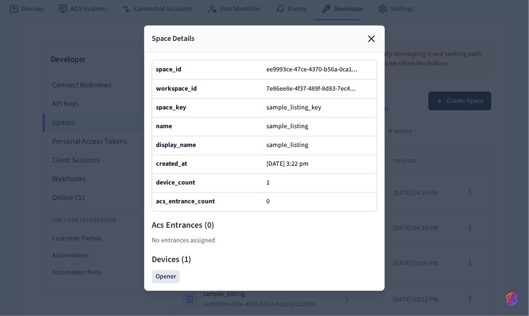
click at [425, 223] on div at bounding box center [264, 158] width 529 height 316
click at [368, 33] on icon at bounding box center [371, 38] width 11 height 11
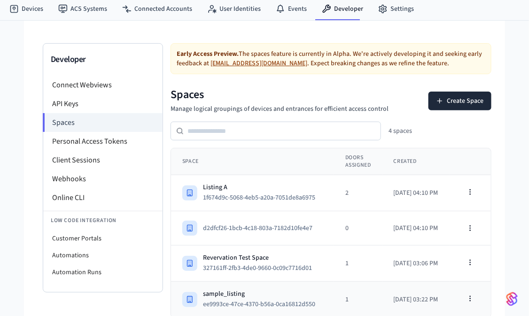
click at [260, 291] on div "sample_listing" at bounding box center [263, 293] width 120 height 9
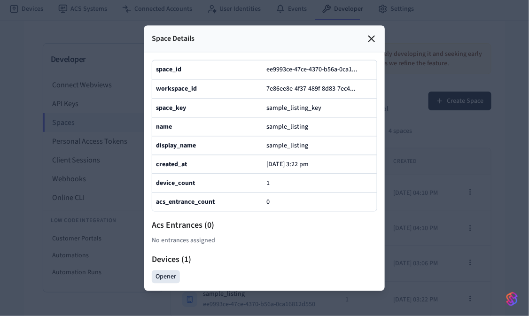
click at [368, 33] on icon at bounding box center [371, 38] width 11 height 11
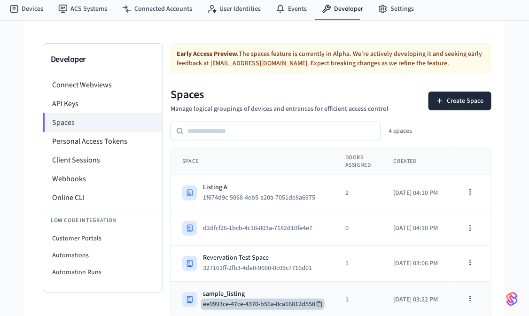
click at [249, 303] on button "ee9993ce-47ce-4370-b56a-0ca16812d550" at bounding box center [263, 304] width 124 height 11
click at [252, 292] on div "sample_listing" at bounding box center [263, 293] width 120 height 9
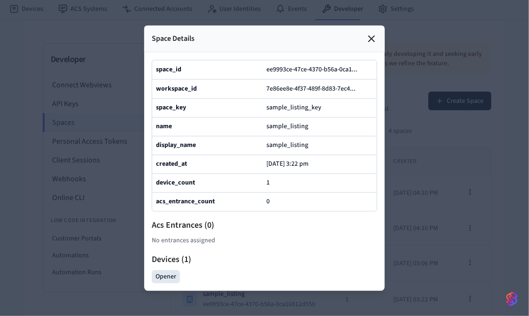
drag, startPoint x: 390, startPoint y: 175, endPoint x: 415, endPoint y: 183, distance: 26.0
click at [395, 176] on div at bounding box center [264, 158] width 529 height 316
click at [374, 33] on icon at bounding box center [371, 38] width 11 height 11
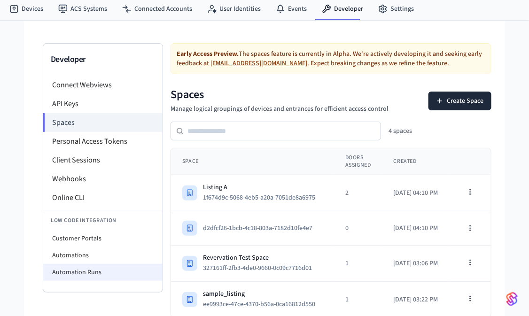
click at [78, 276] on li "Automation Runs" at bounding box center [102, 272] width 119 height 17
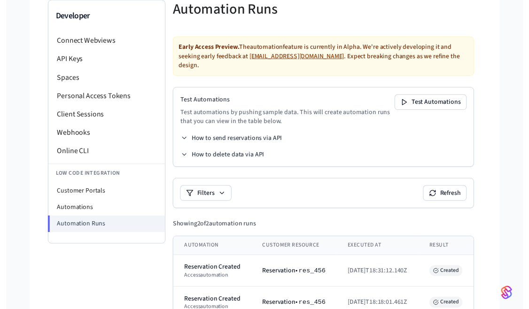
scroll to position [86, 0]
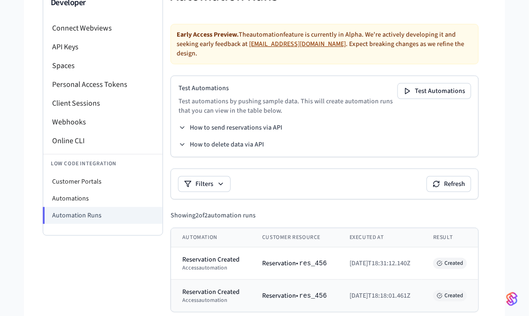
click at [256, 280] on td "Reservation • res_456" at bounding box center [294, 296] width 87 height 32
click at [315, 292] on span "res_456" at bounding box center [313, 296] width 28 height 8
click at [360, 291] on span "2025-09-17T18:18:01.461Z" at bounding box center [380, 295] width 61 height 9
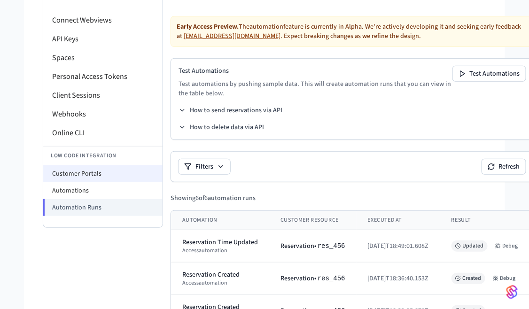
scroll to position [77, 0]
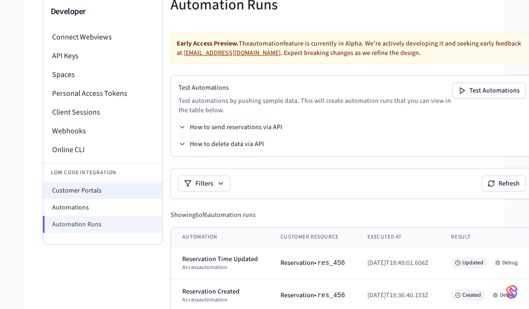
click at [84, 194] on li "Customer Portals" at bounding box center [102, 190] width 119 height 17
select select "**********"
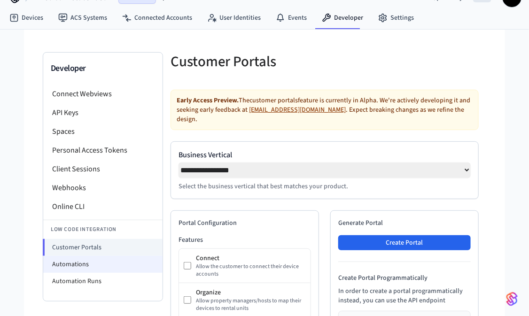
scroll to position [56, 0]
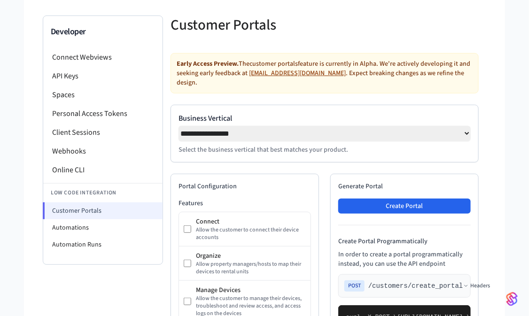
click at [89, 209] on li "Customer Portals" at bounding box center [103, 210] width 120 height 17
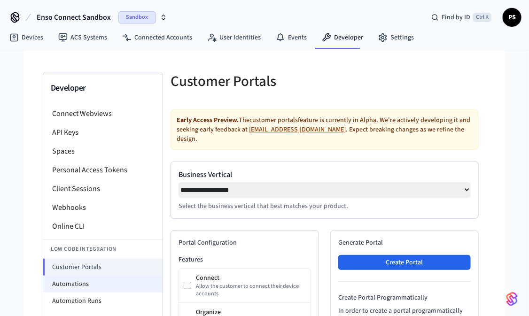
click at [80, 283] on li "Automations" at bounding box center [102, 284] width 119 height 17
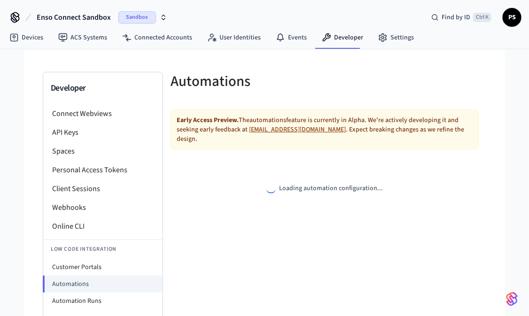
select select "**********"
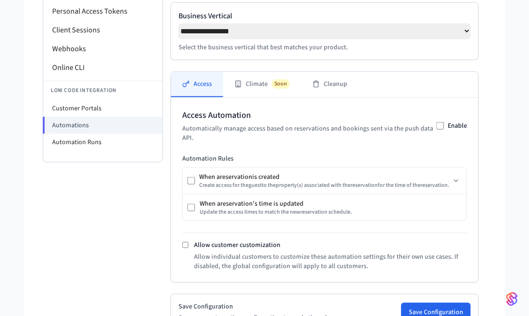
scroll to position [158, 0]
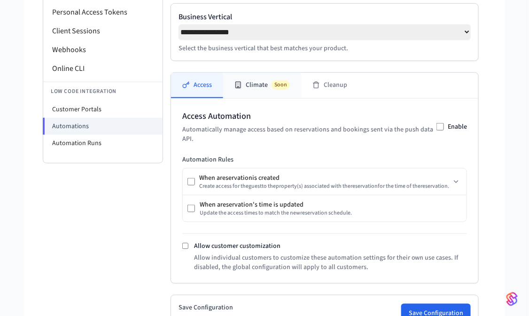
click at [243, 77] on button "Climate Soon" at bounding box center [262, 85] width 78 height 25
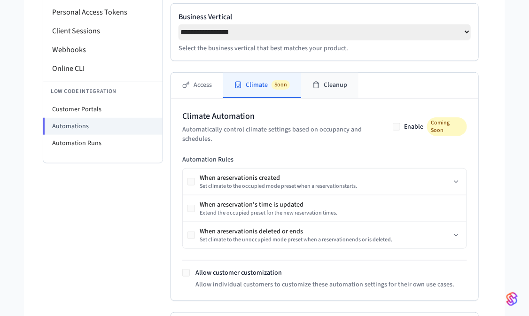
click at [342, 73] on button "Cleanup" at bounding box center [329, 85] width 57 height 25
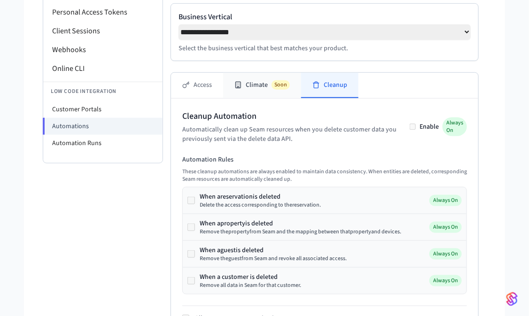
click at [257, 77] on button "Climate Soon" at bounding box center [262, 85] width 78 height 25
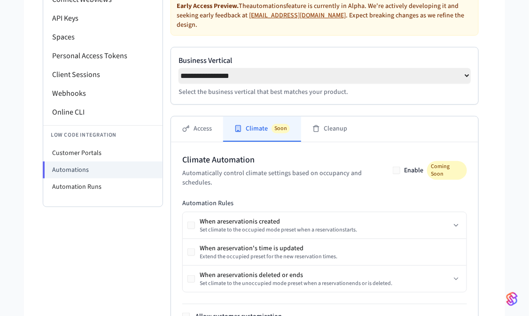
scroll to position [45, 0]
